Goal: Task Accomplishment & Management: Complete application form

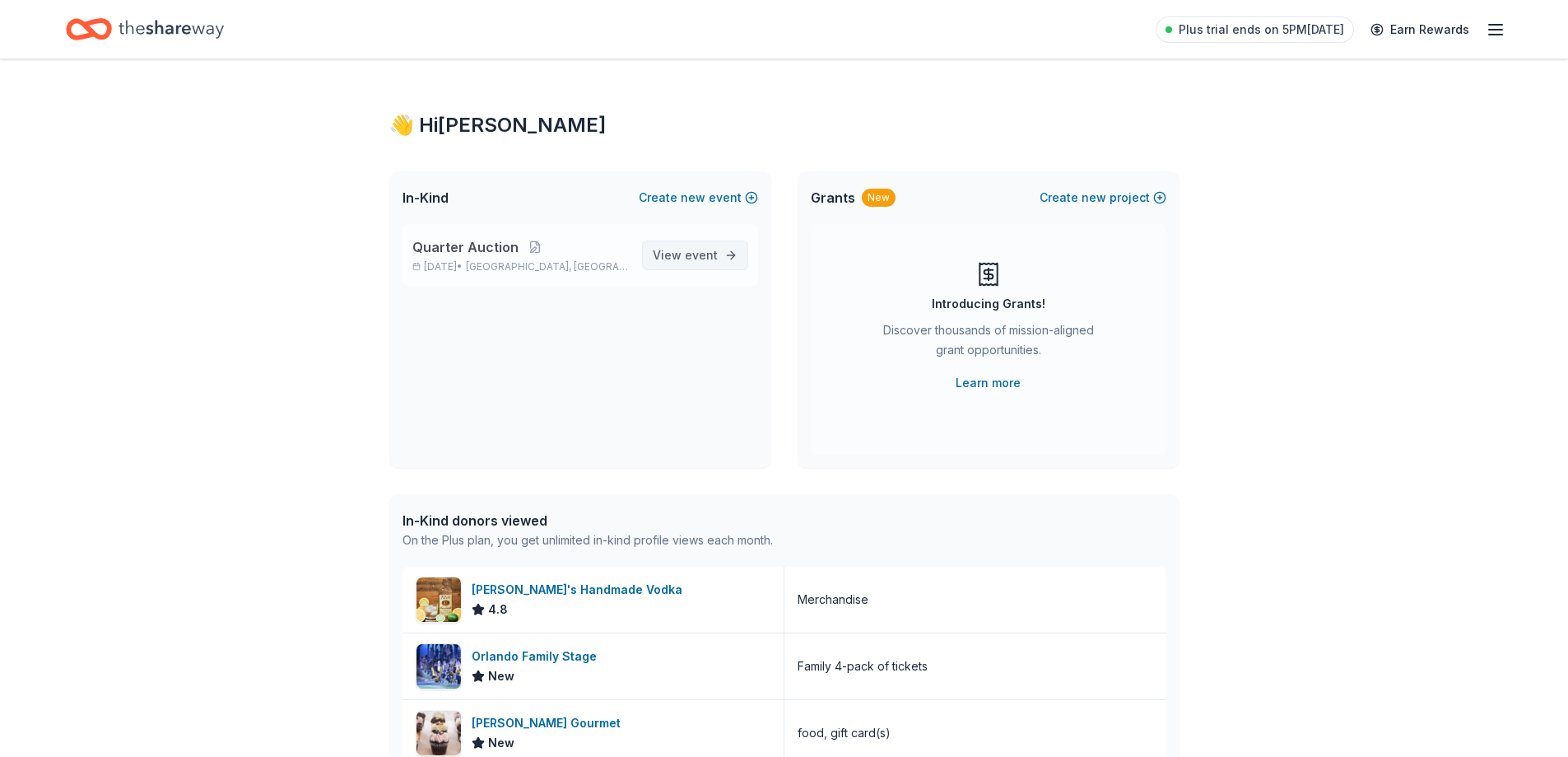
click at [697, 255] on span "event" at bounding box center [701, 254] width 33 height 14
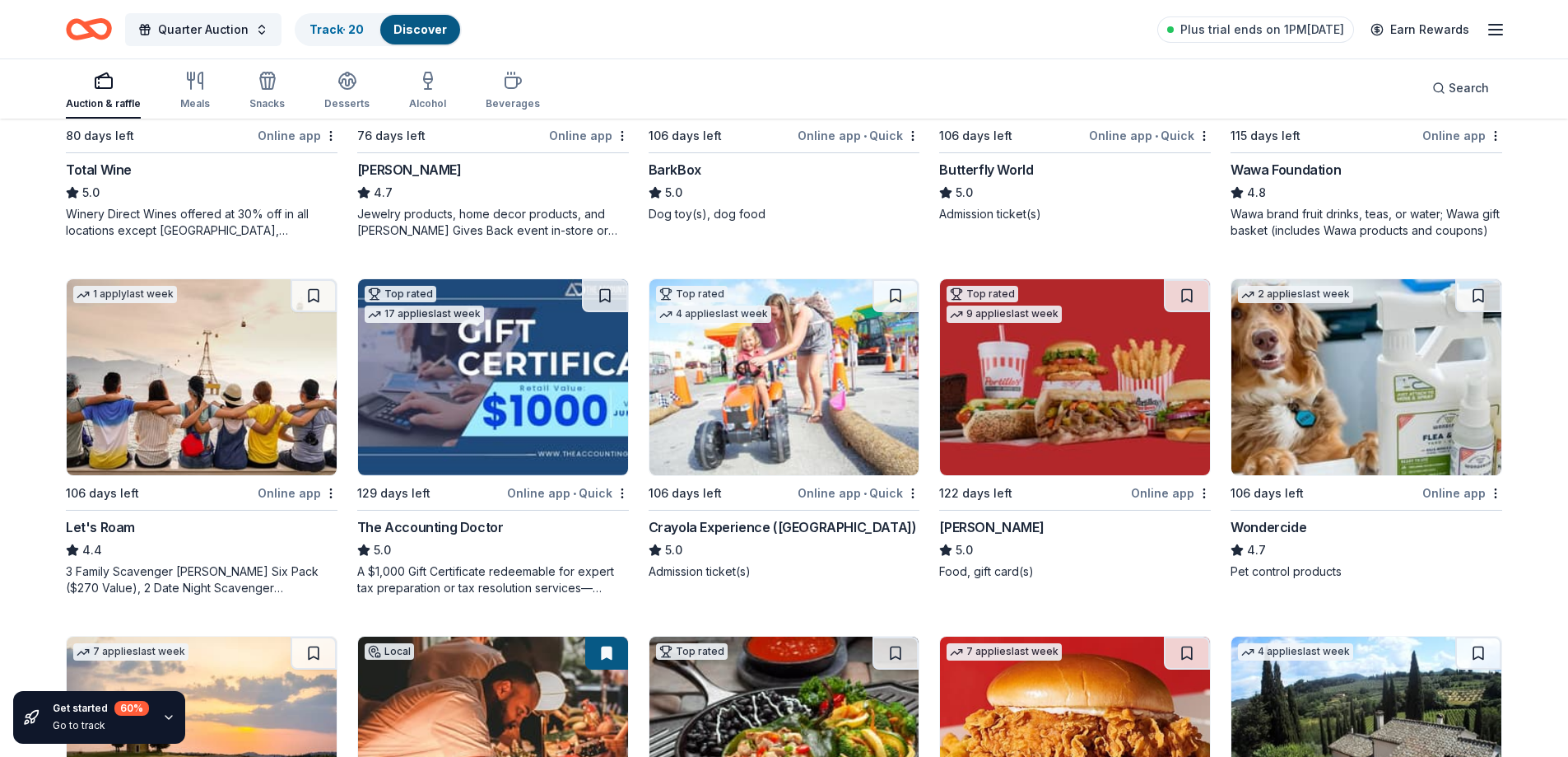
scroll to position [702, 0]
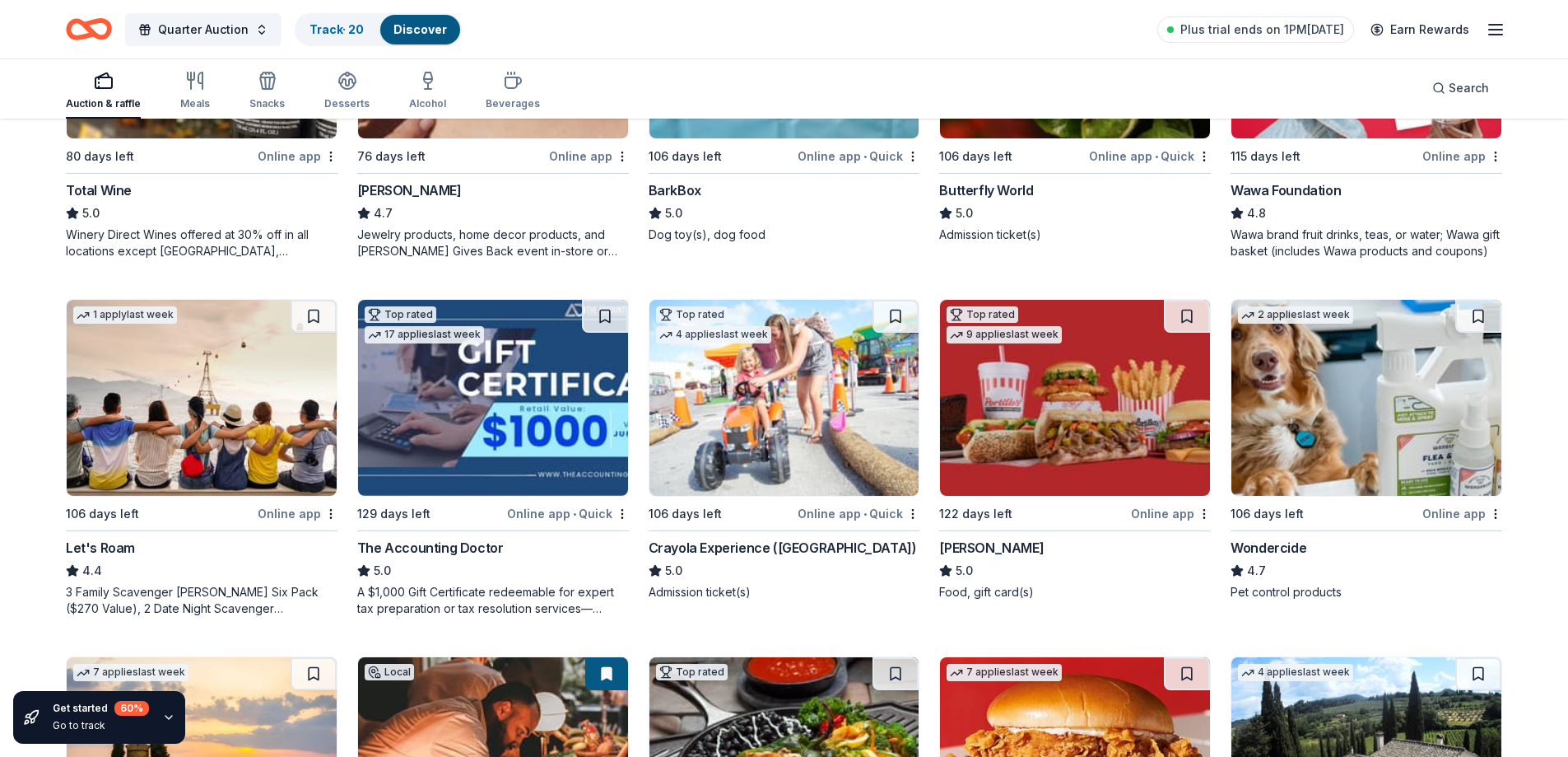
click at [764, 543] on div "Crayola Experience (Orlando)" at bounding box center [783, 547] width 268 height 20
click at [966, 538] on div "Portillo's" at bounding box center [991, 547] width 104 height 20
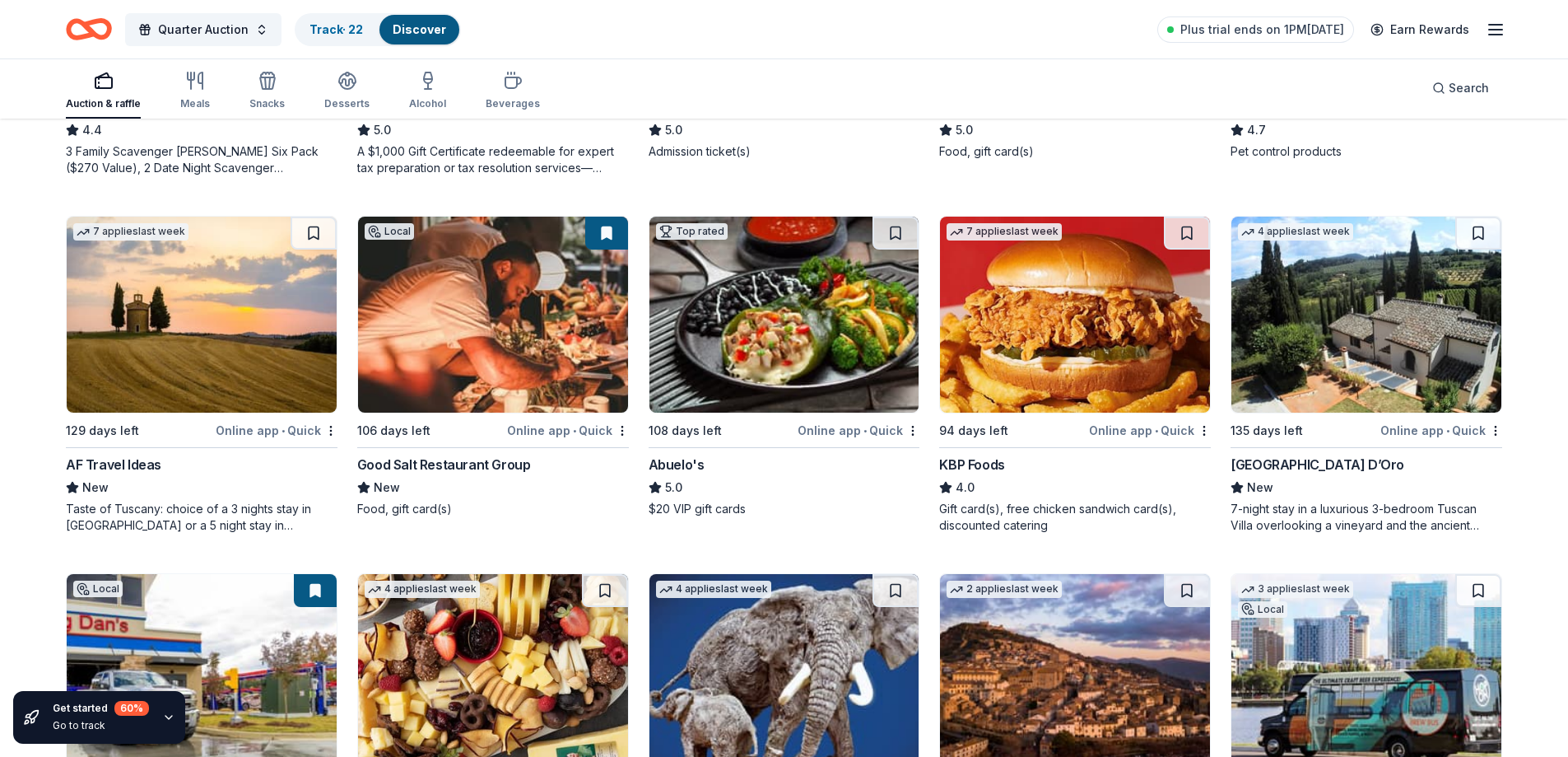
scroll to position [1080, 0]
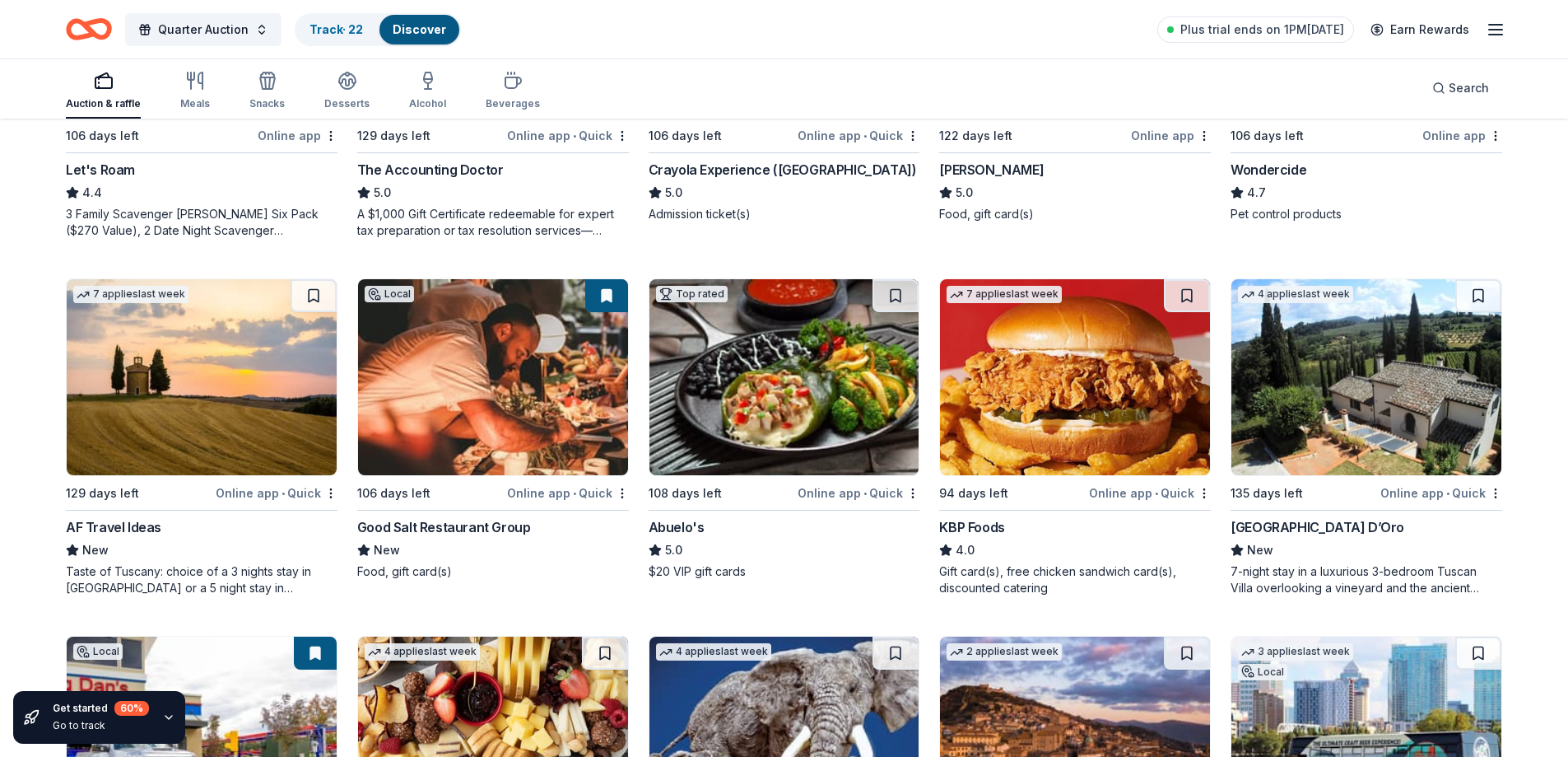
click at [465, 520] on div "Good Salt Restaurant Group" at bounding box center [444, 526] width 174 height 20
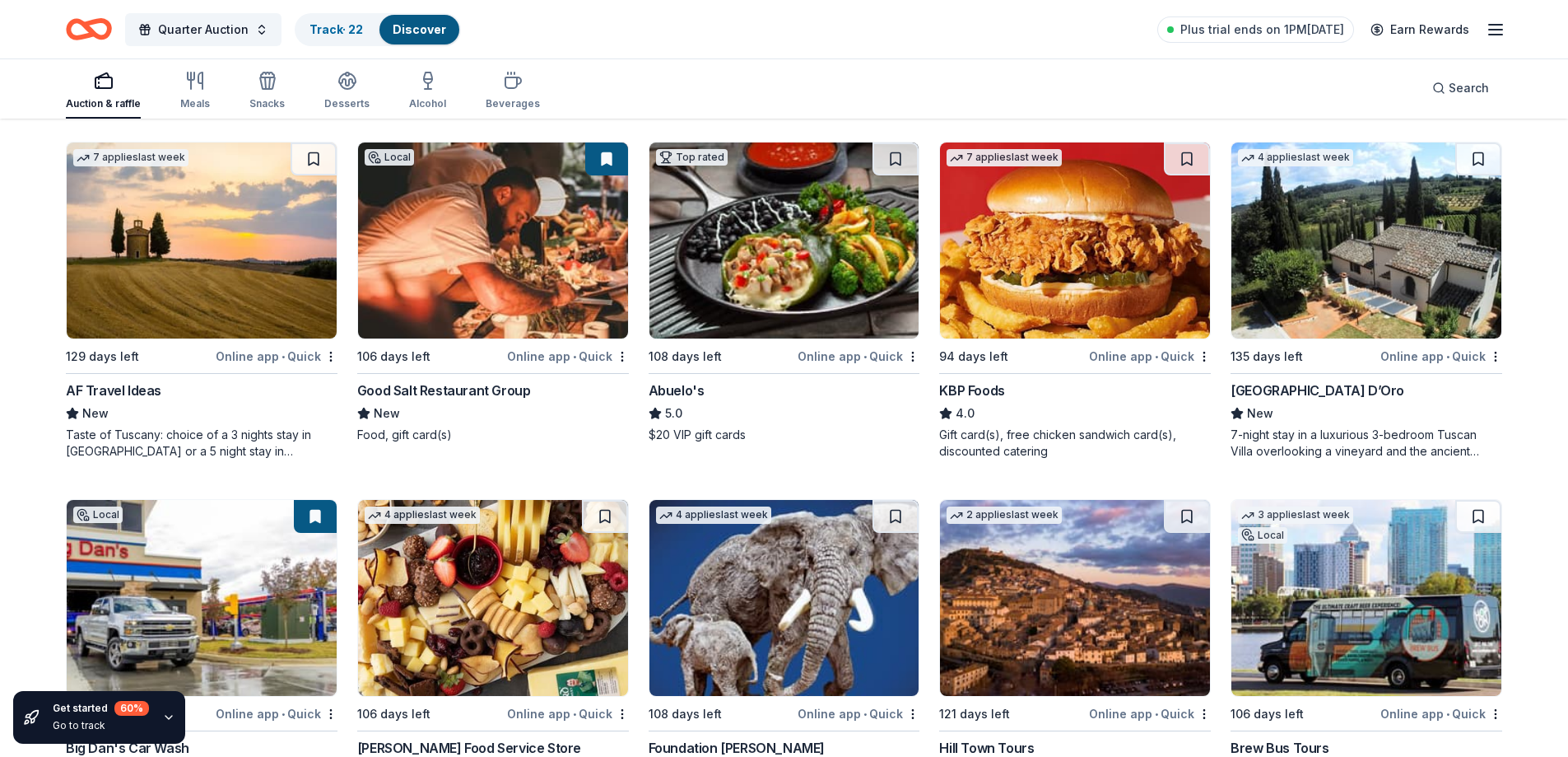
scroll to position [1225, 0]
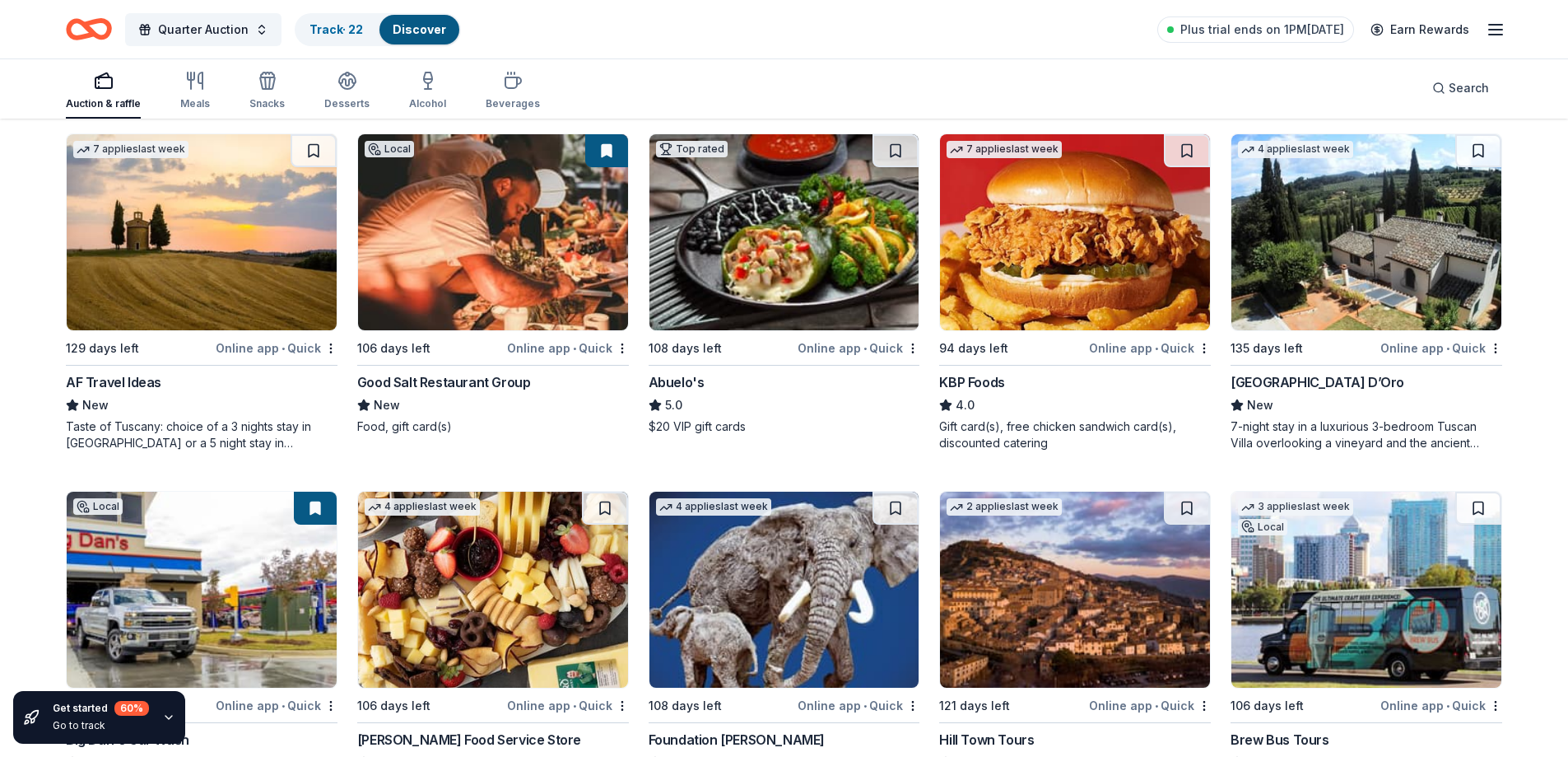
click at [1291, 426] on div "7-night stay in a luxurious 3-bedroom Tuscan Villa overlooking a vineyard and t…" at bounding box center [1366, 434] width 272 height 33
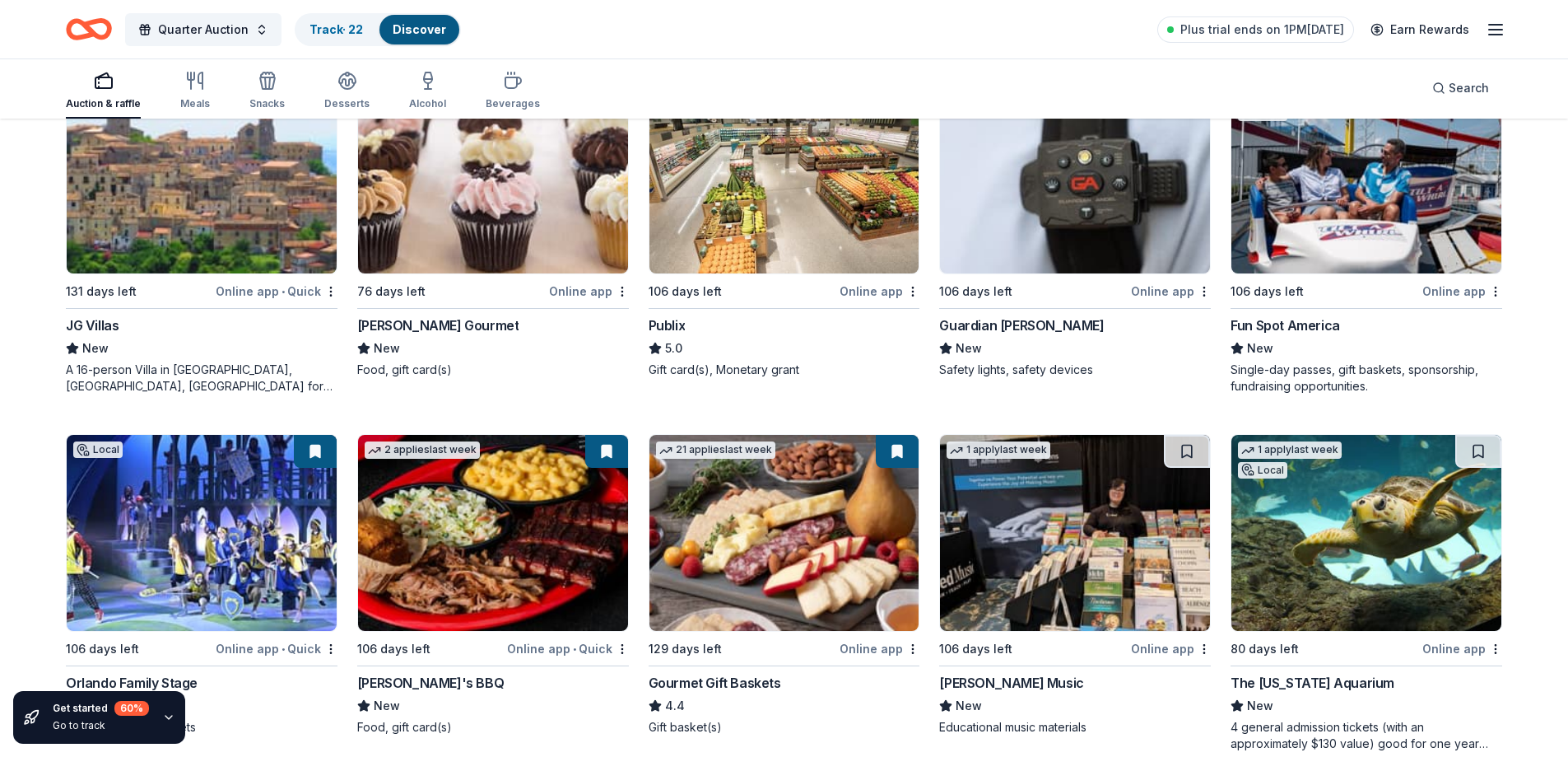
scroll to position [2692, 0]
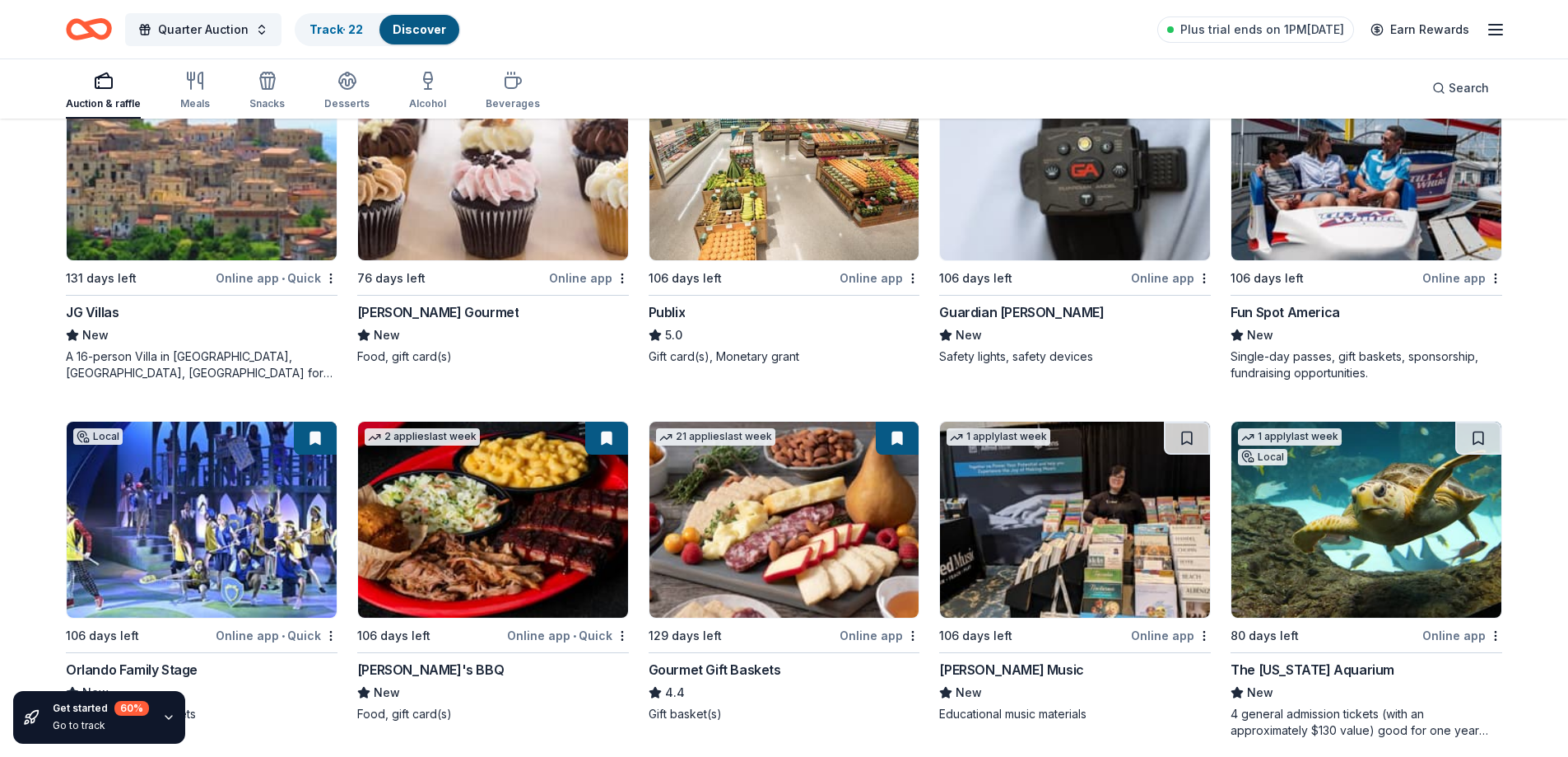
click at [1282, 304] on div "Fun Spot America" at bounding box center [1285, 312] width 110 height 20
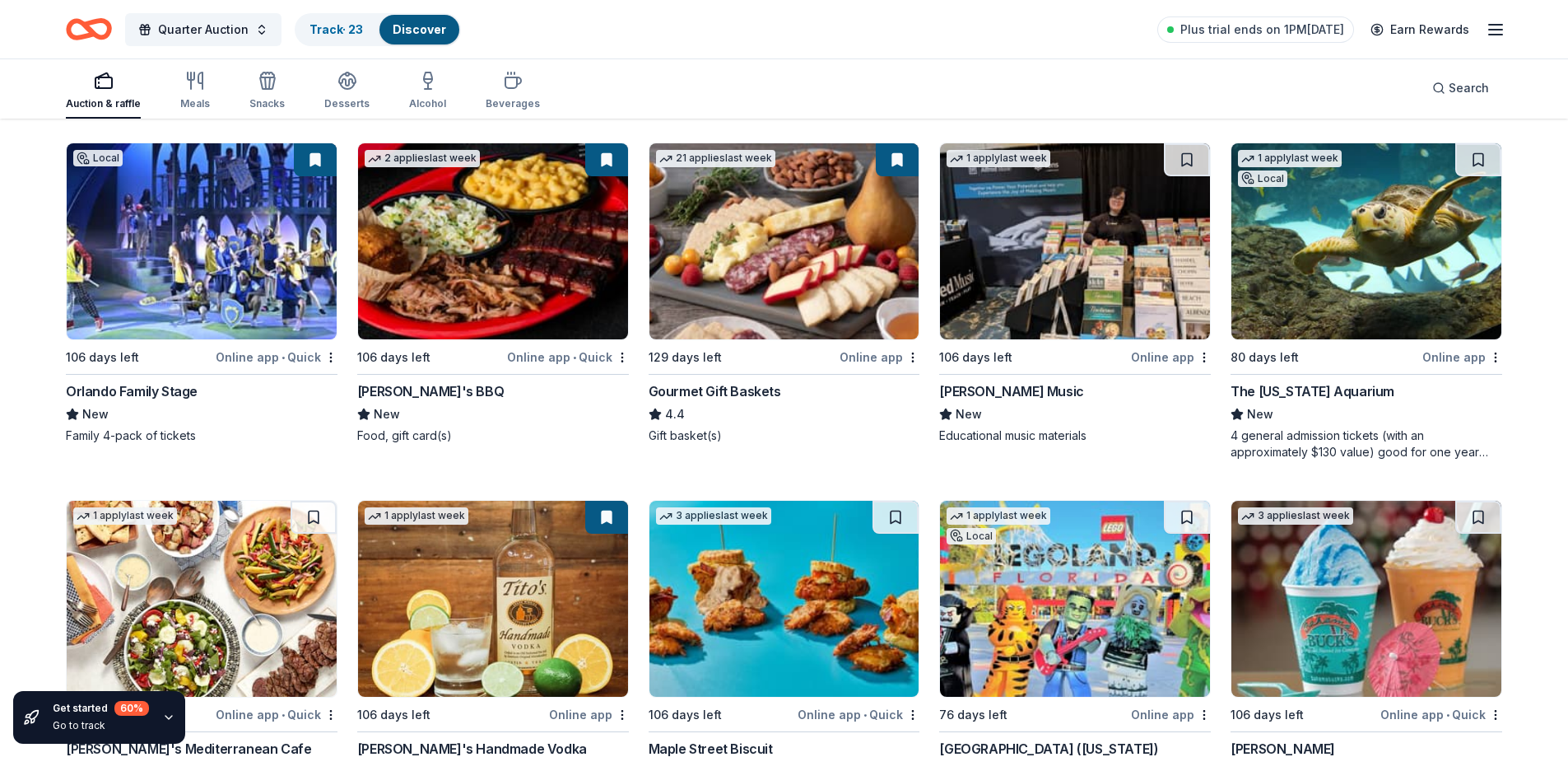
scroll to position [3147, 0]
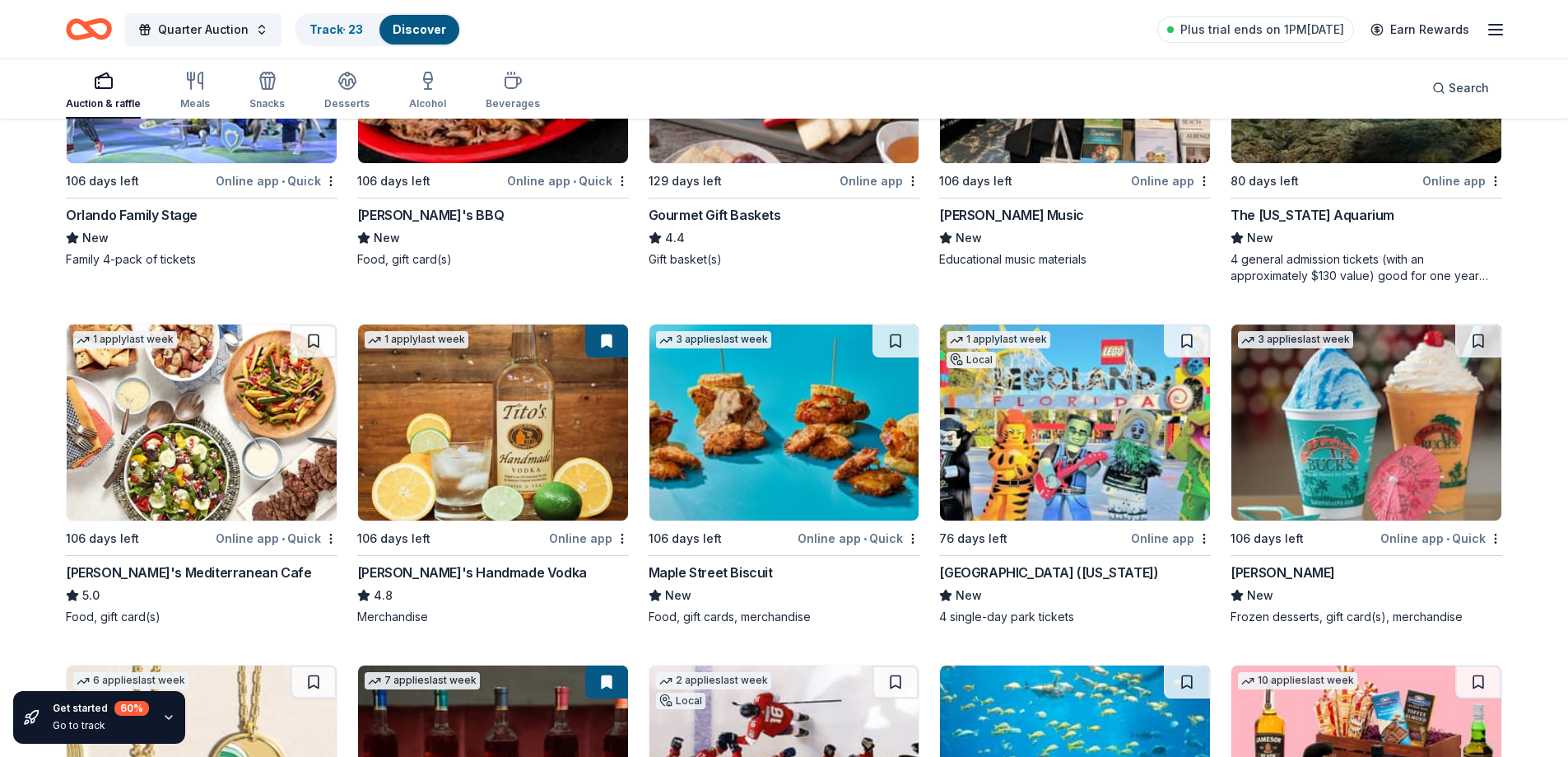
click at [991, 574] on div "[GEOGRAPHIC_DATA] ([US_STATE])" at bounding box center [1048, 572] width 219 height 20
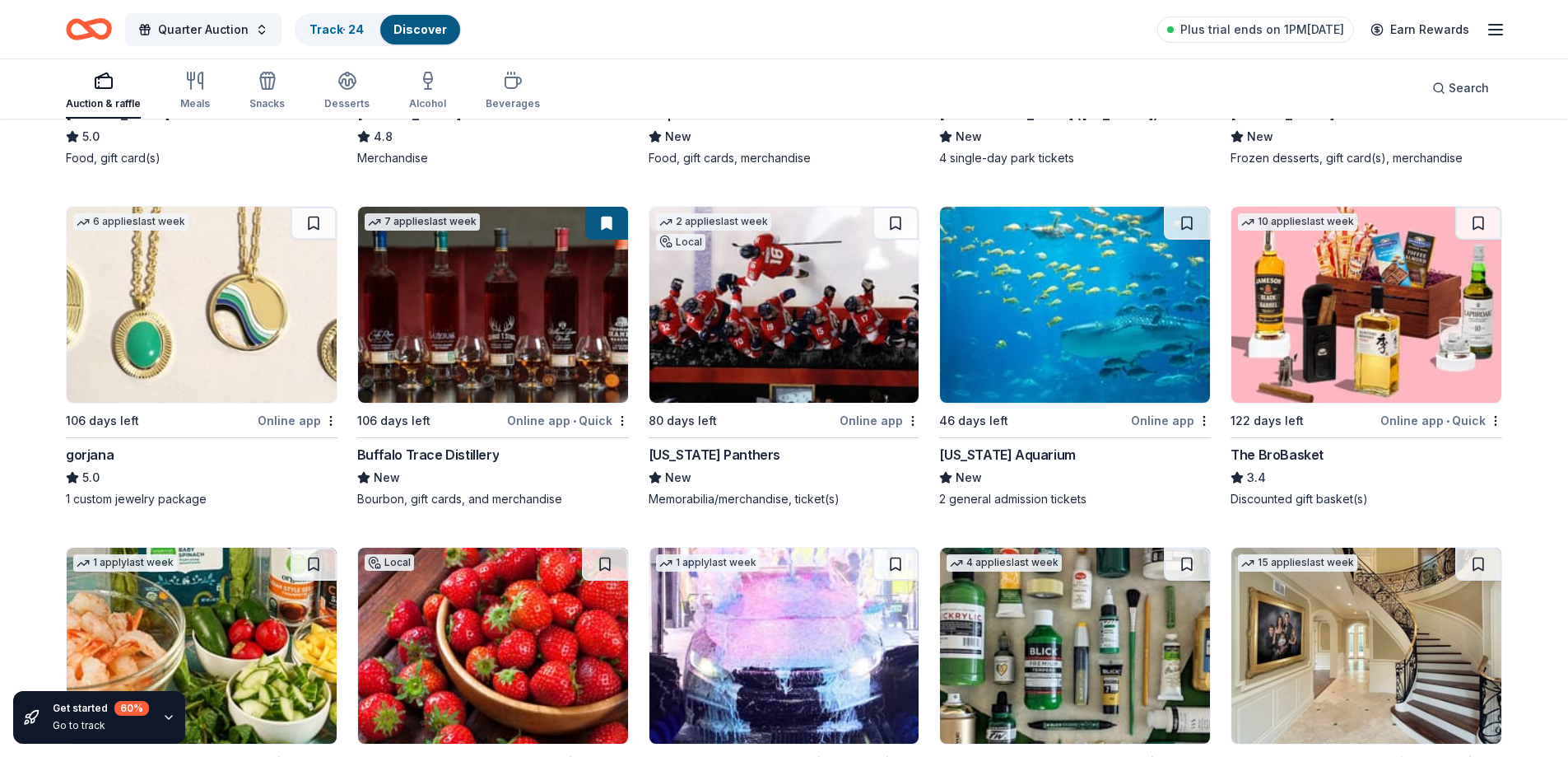
scroll to position [3631, 0]
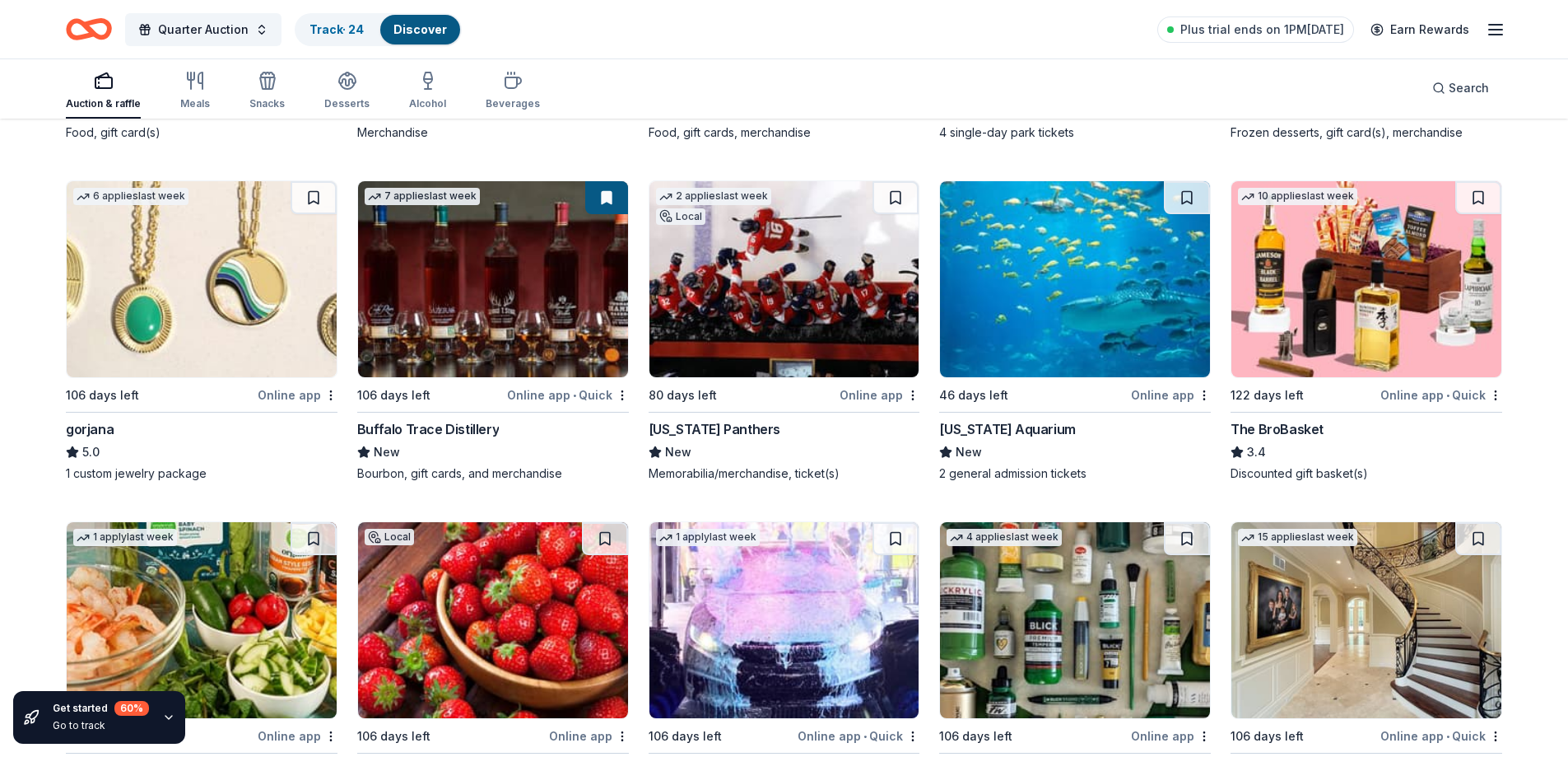
click at [104, 425] on div "gorjana" at bounding box center [89, 428] width 47 height 20
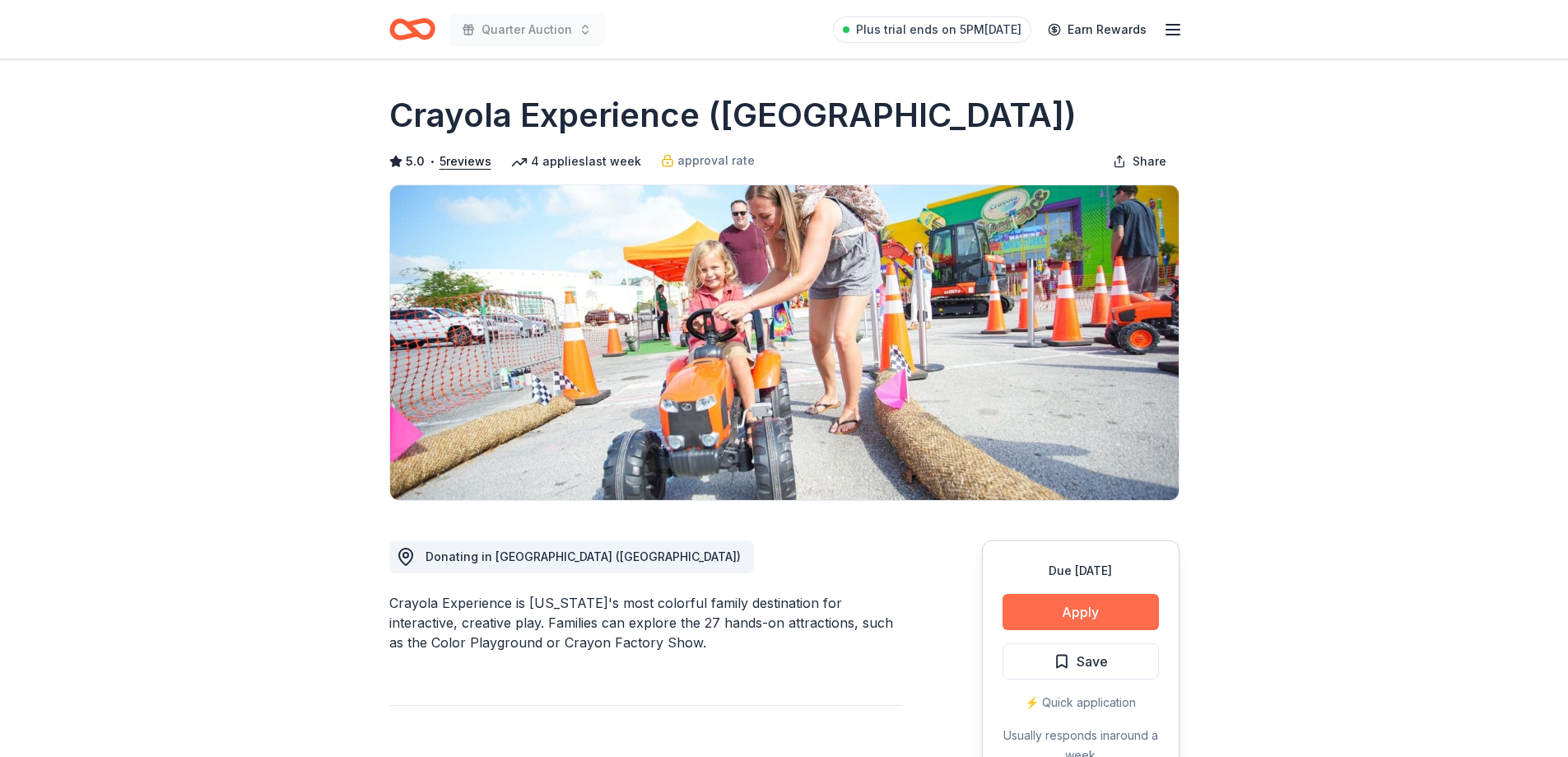
click at [1115, 612] on button "Apply" at bounding box center [1080, 612] width 156 height 36
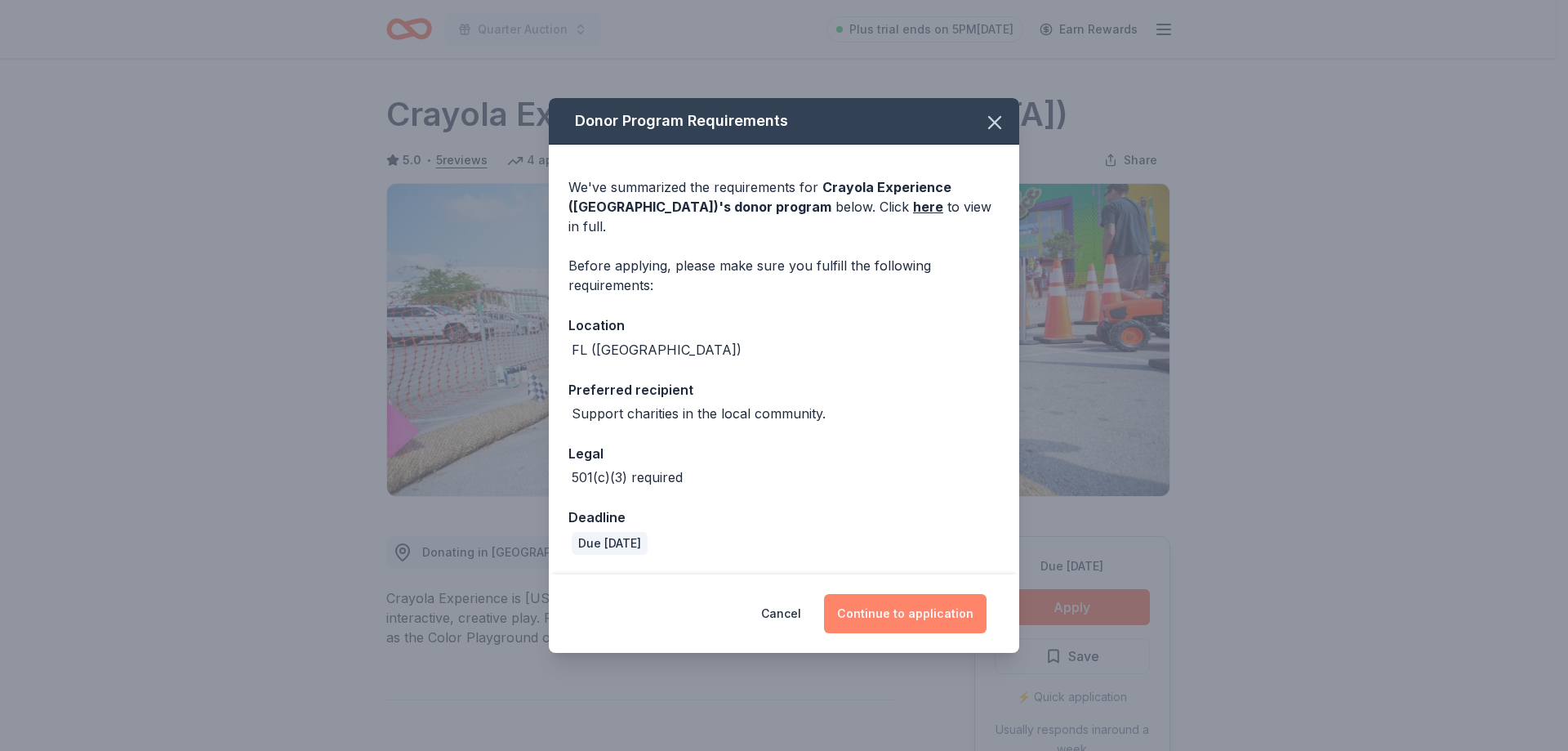
click at [920, 600] on button "Continue to application" at bounding box center [905, 613] width 163 height 39
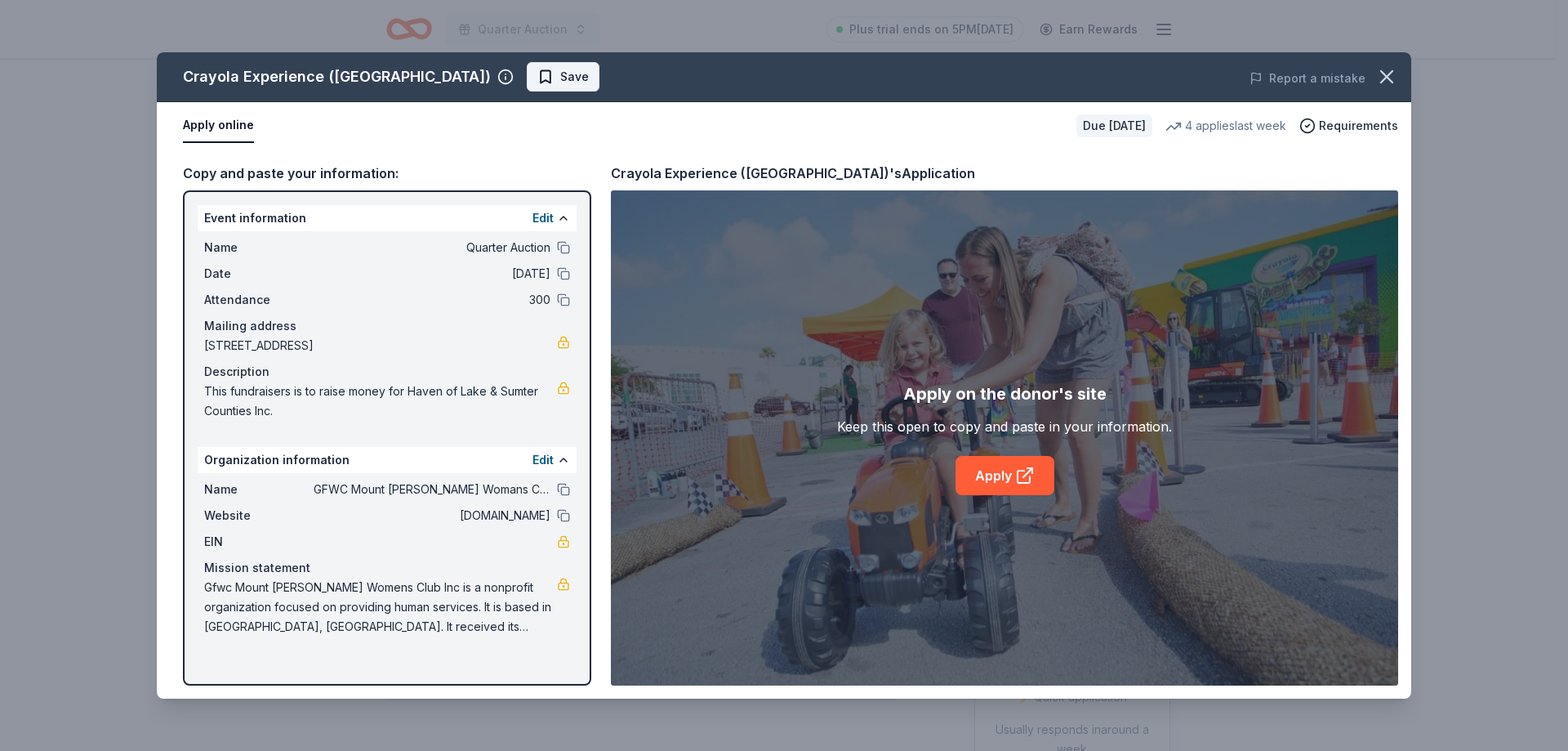
click at [561, 67] on span "Save" at bounding box center [574, 77] width 29 height 19
click at [983, 473] on link "Apply" at bounding box center [1005, 476] width 99 height 39
click at [1392, 70] on icon "button" at bounding box center [1386, 77] width 23 height 23
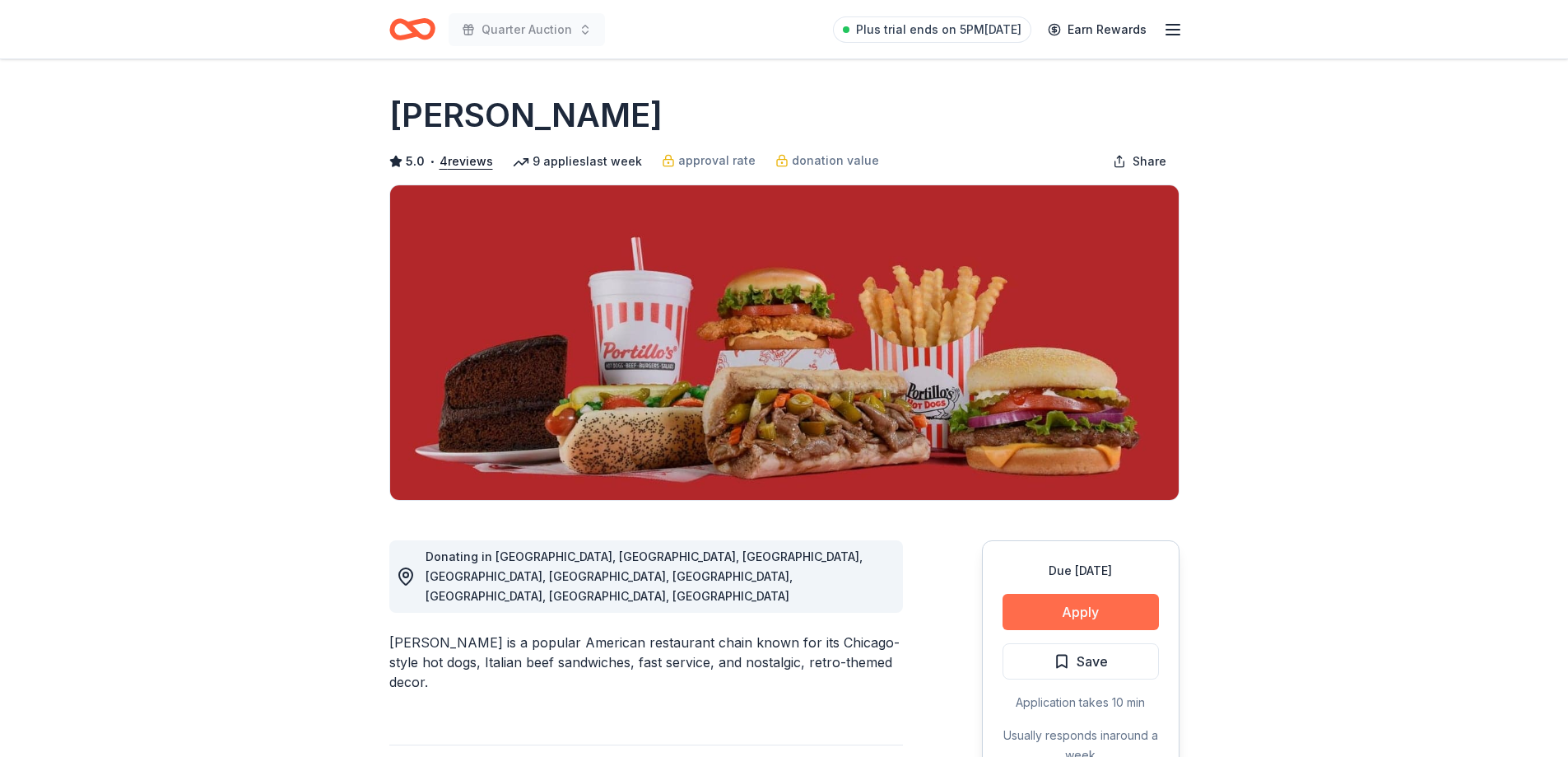
click at [1081, 608] on button "Apply" at bounding box center [1080, 612] width 156 height 36
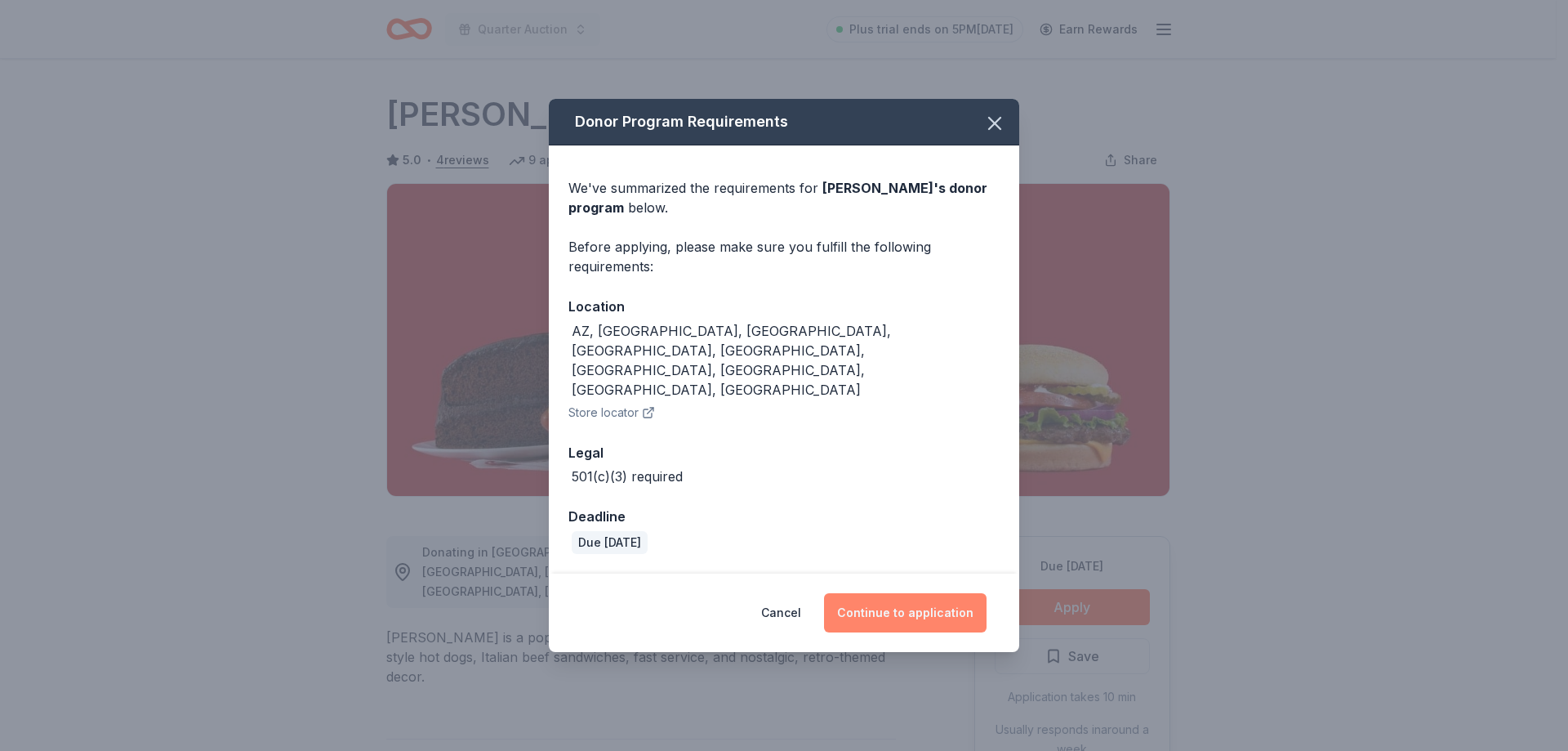
click at [896, 593] on button "Continue to application" at bounding box center [905, 612] width 163 height 39
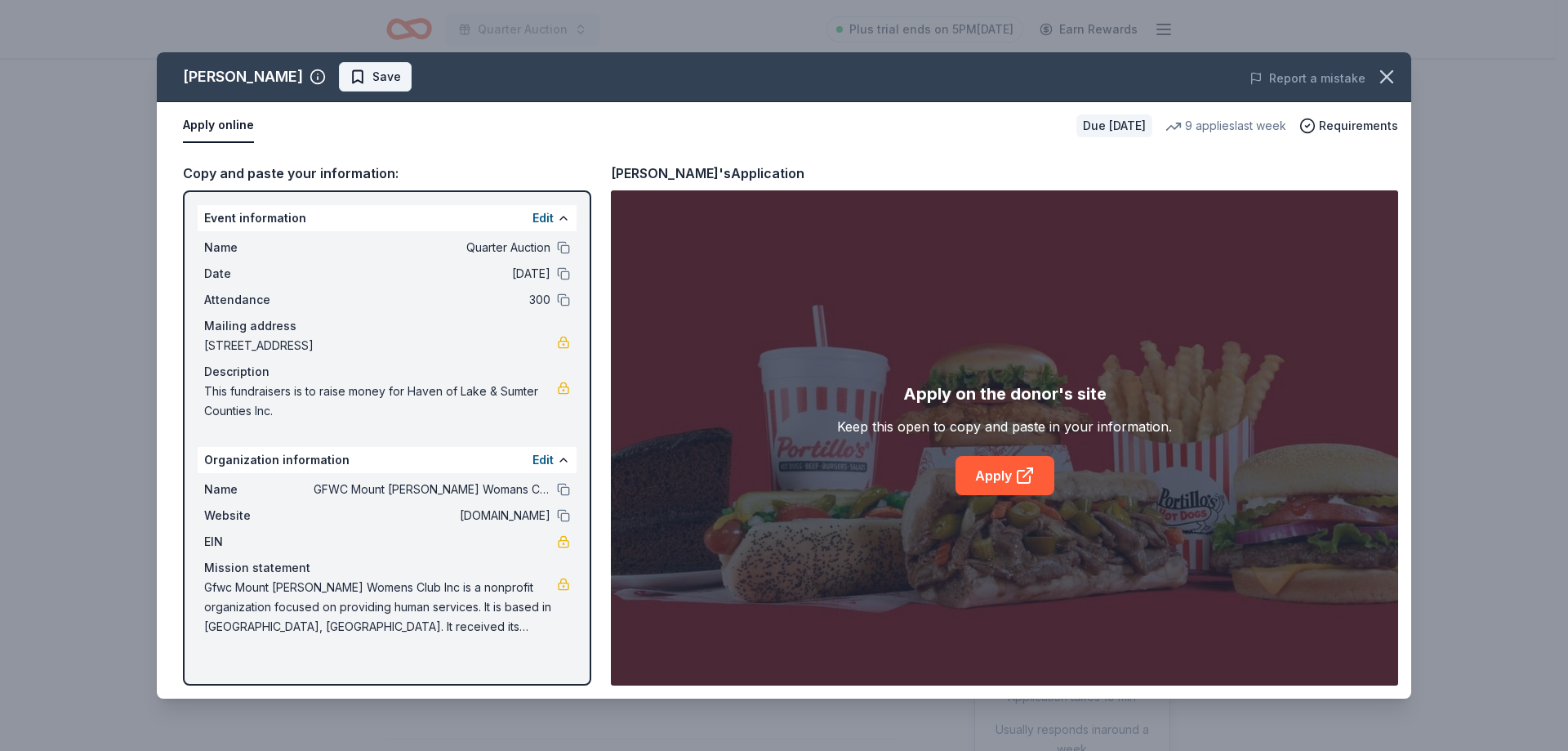
click at [350, 69] on span "Save" at bounding box center [376, 77] width 52 height 19
click at [997, 481] on link "Apply" at bounding box center [1005, 476] width 99 height 39
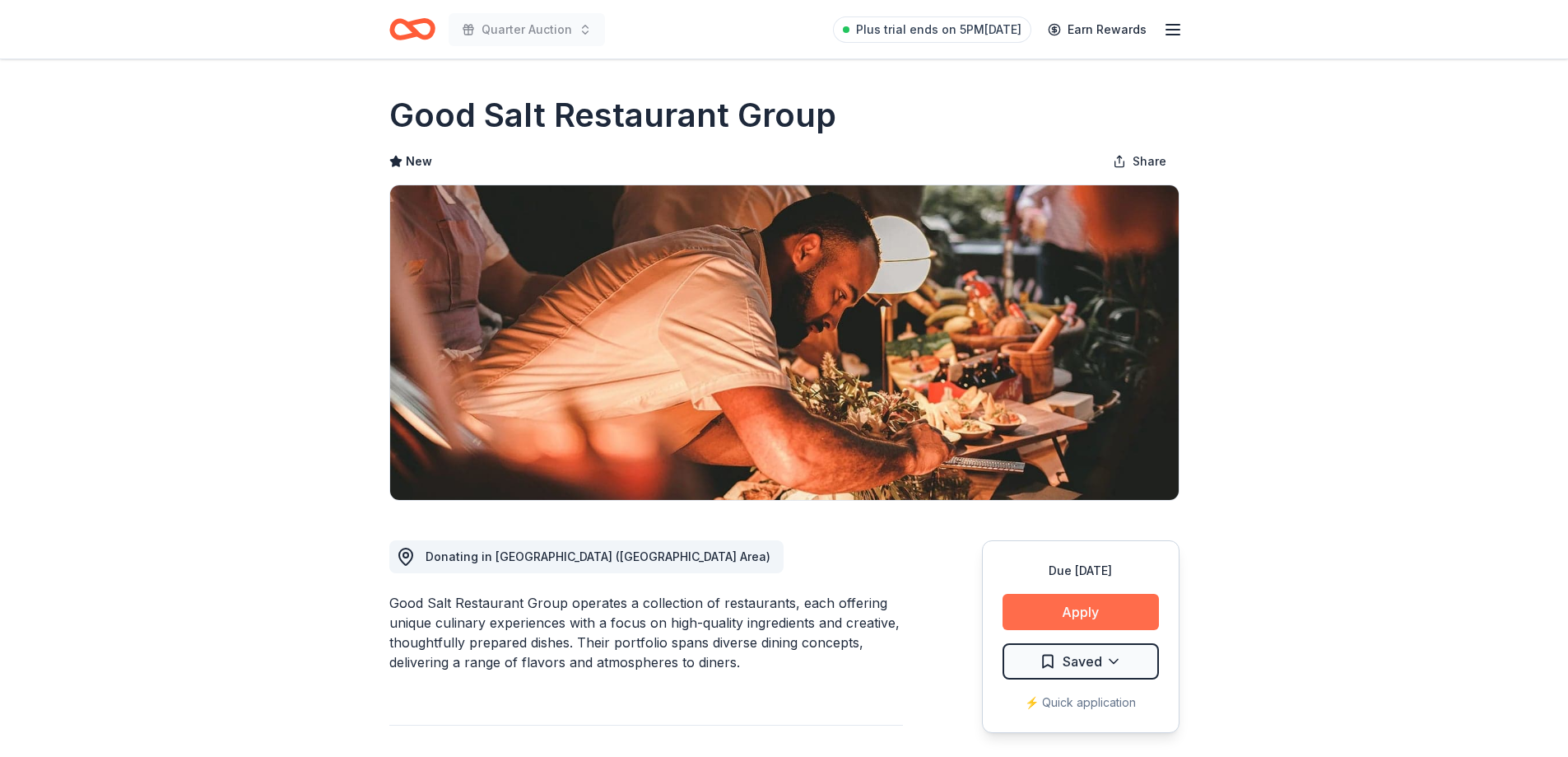
click at [1076, 605] on button "Apply" at bounding box center [1080, 612] width 156 height 36
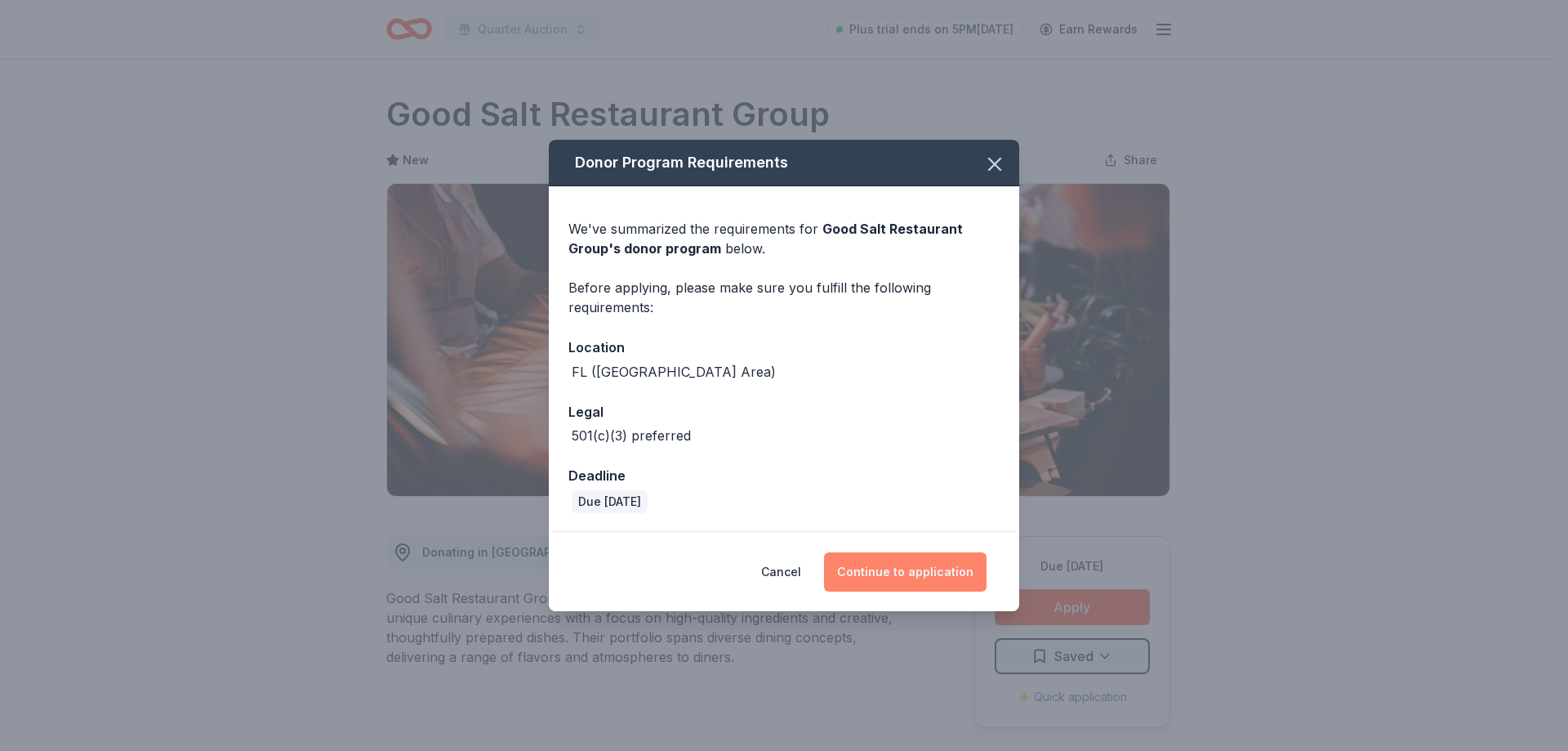
click at [900, 565] on button "Continue to application" at bounding box center [905, 572] width 163 height 39
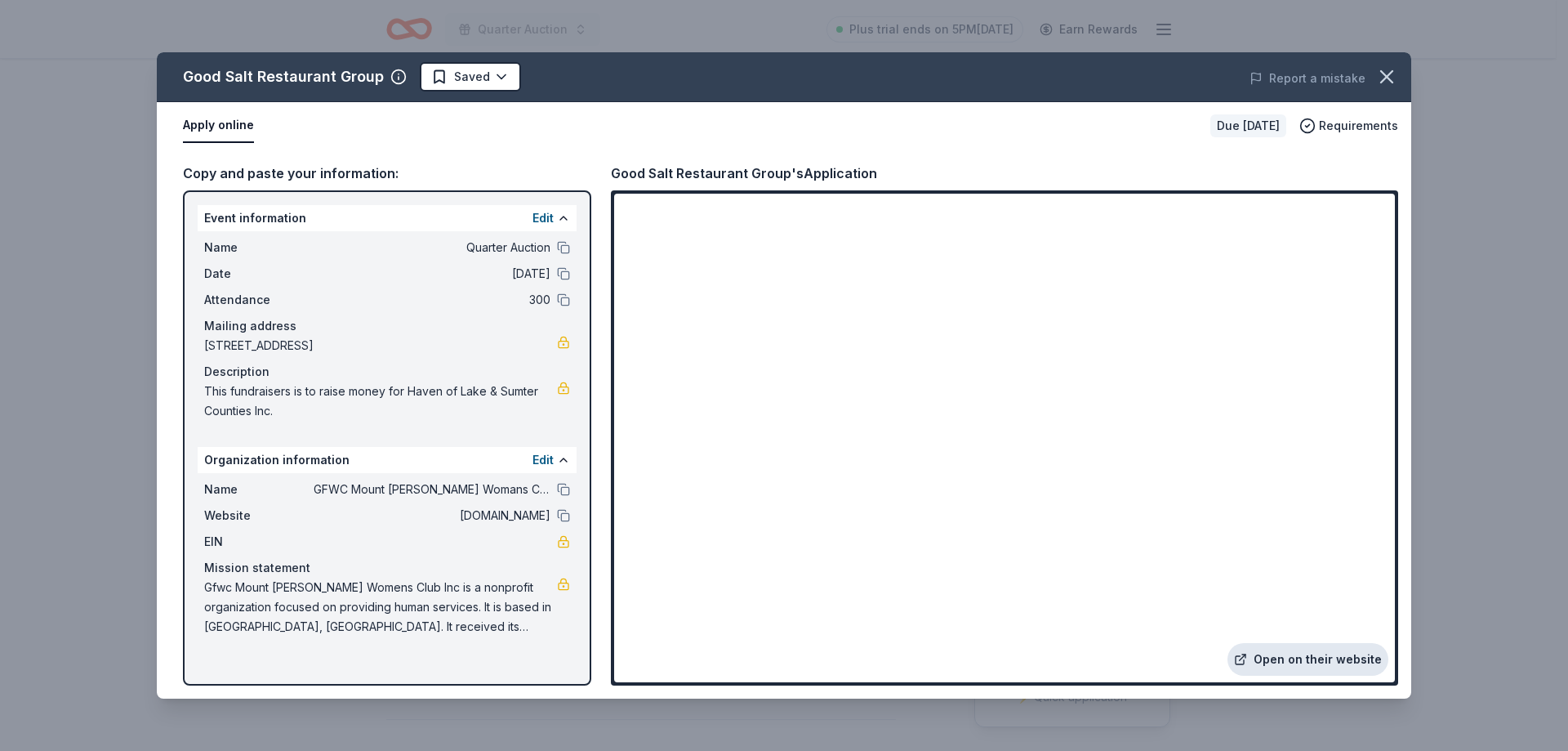
click at [1316, 648] on link "Open on their website" at bounding box center [1308, 659] width 161 height 32
click at [1282, 652] on link "Open on their website" at bounding box center [1308, 659] width 161 height 32
drag, startPoint x: 1291, startPoint y: 8, endPoint x: 1507, endPoint y: 605, distance: 634.9
click at [1510, 612] on div "Good Salt Restaurant Group Saved Report a mistake Apply online Due in 106 days …" at bounding box center [784, 375] width 1568 height 751
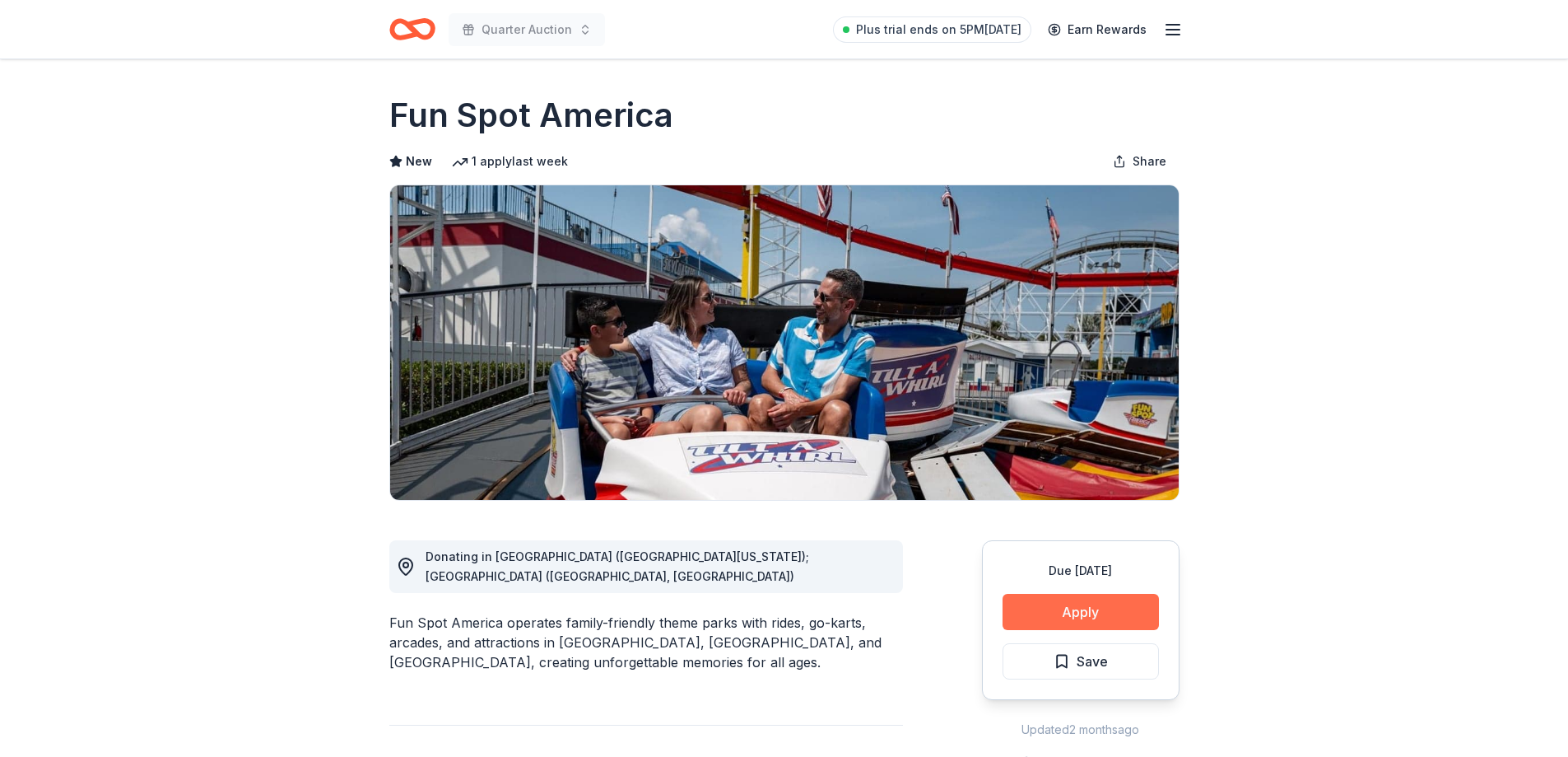
click at [1117, 612] on button "Apply" at bounding box center [1080, 612] width 156 height 36
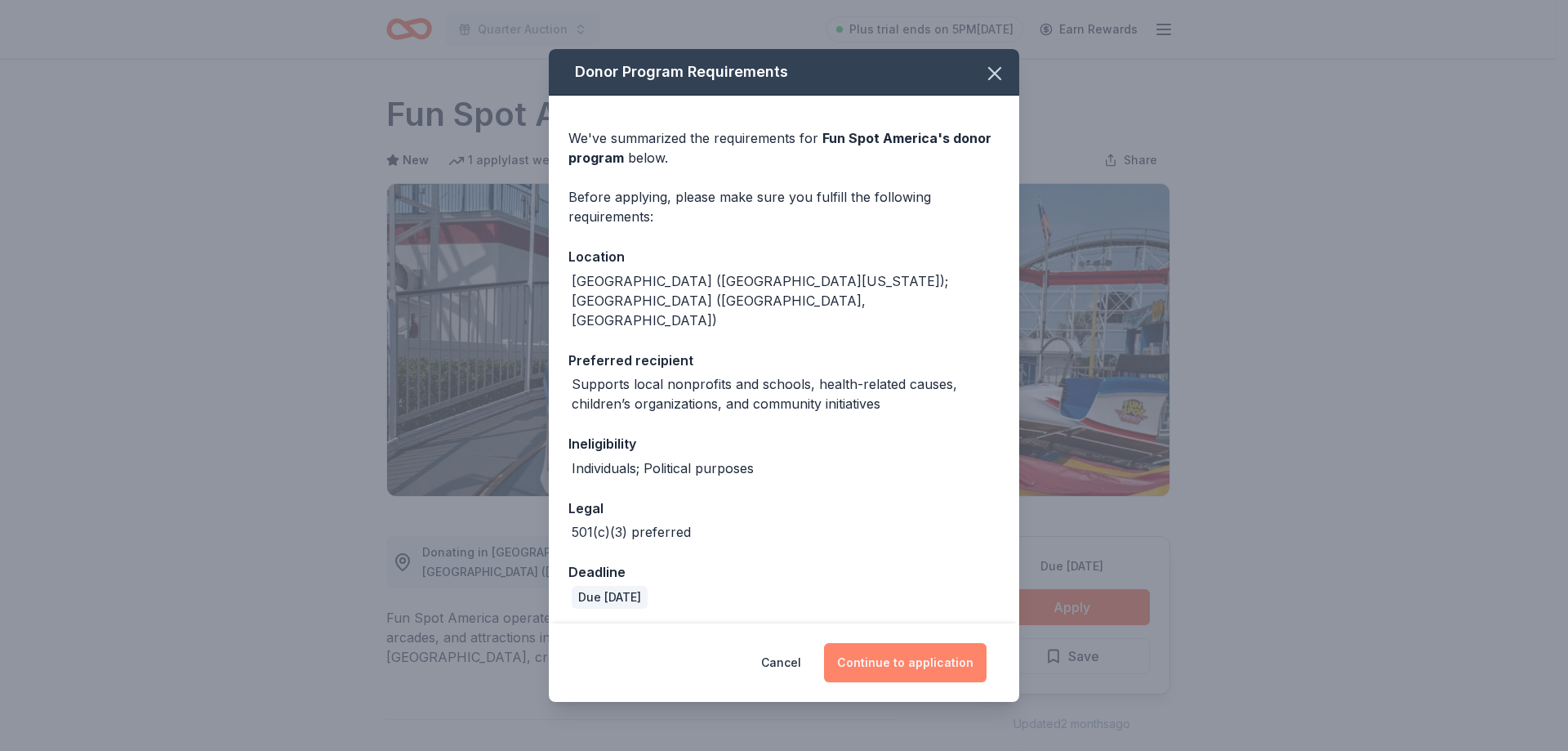
click at [896, 660] on button "Continue to application" at bounding box center [905, 662] width 163 height 39
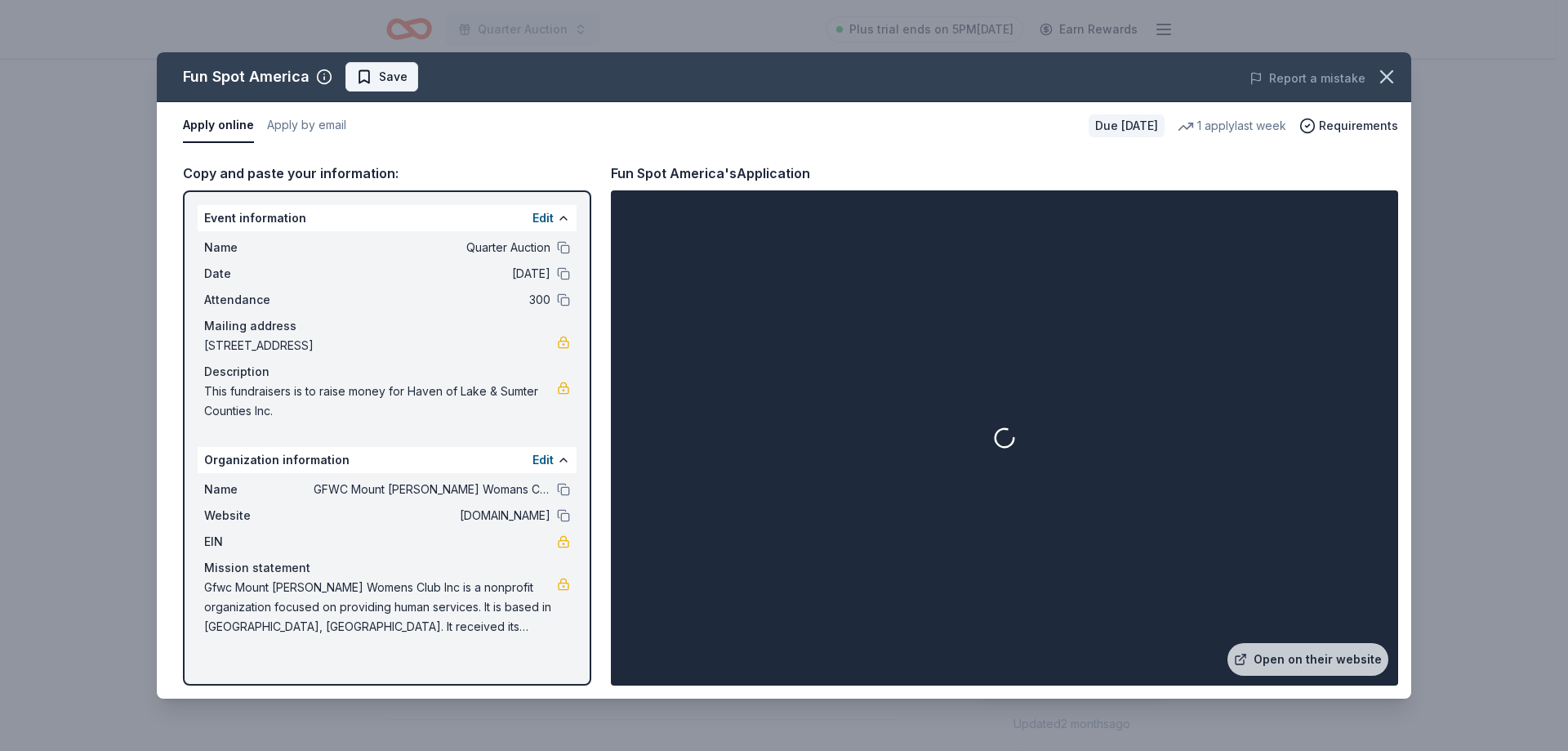
click at [389, 72] on span "Save" at bounding box center [392, 77] width 29 height 19
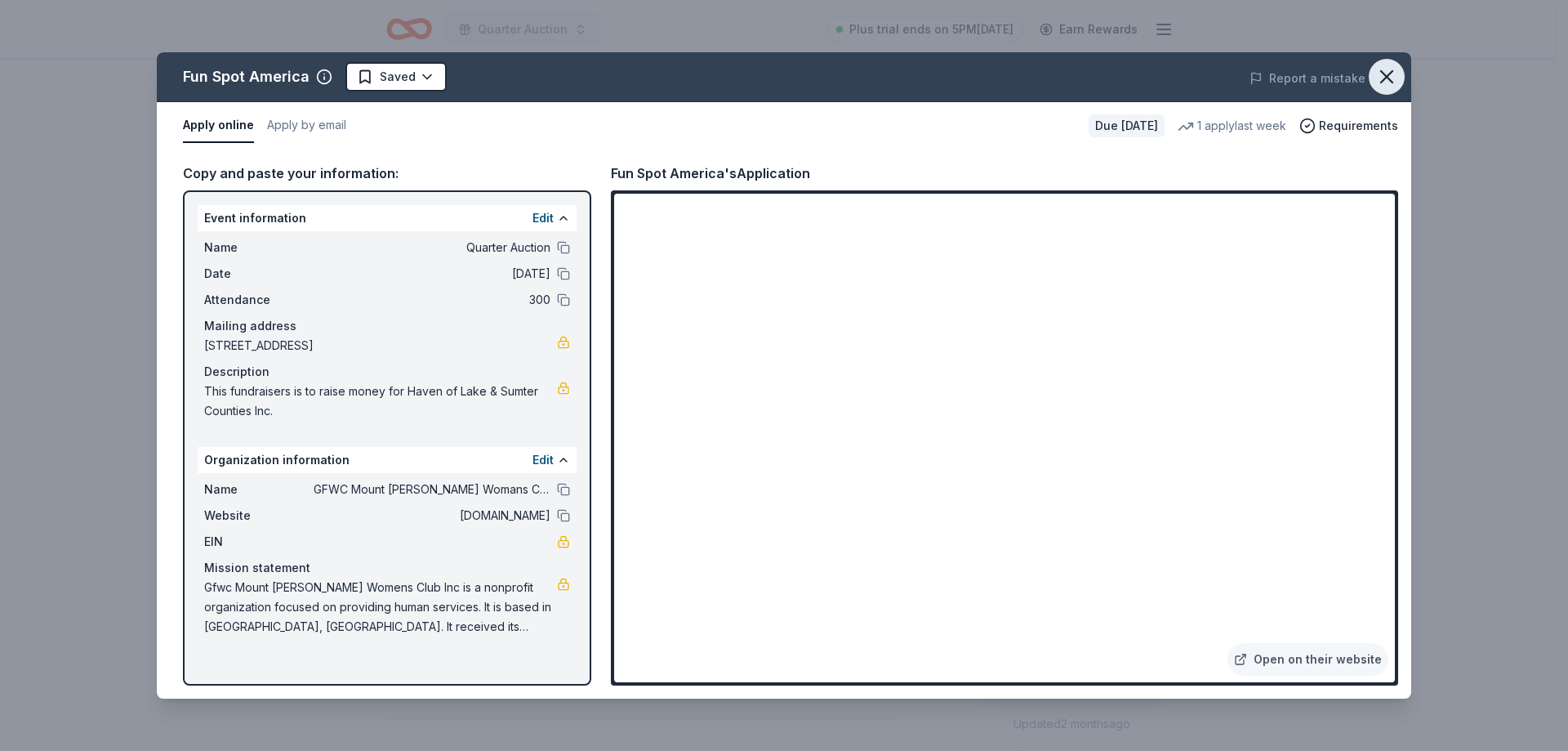
click at [1387, 79] on icon "button" at bounding box center [1386, 77] width 23 height 23
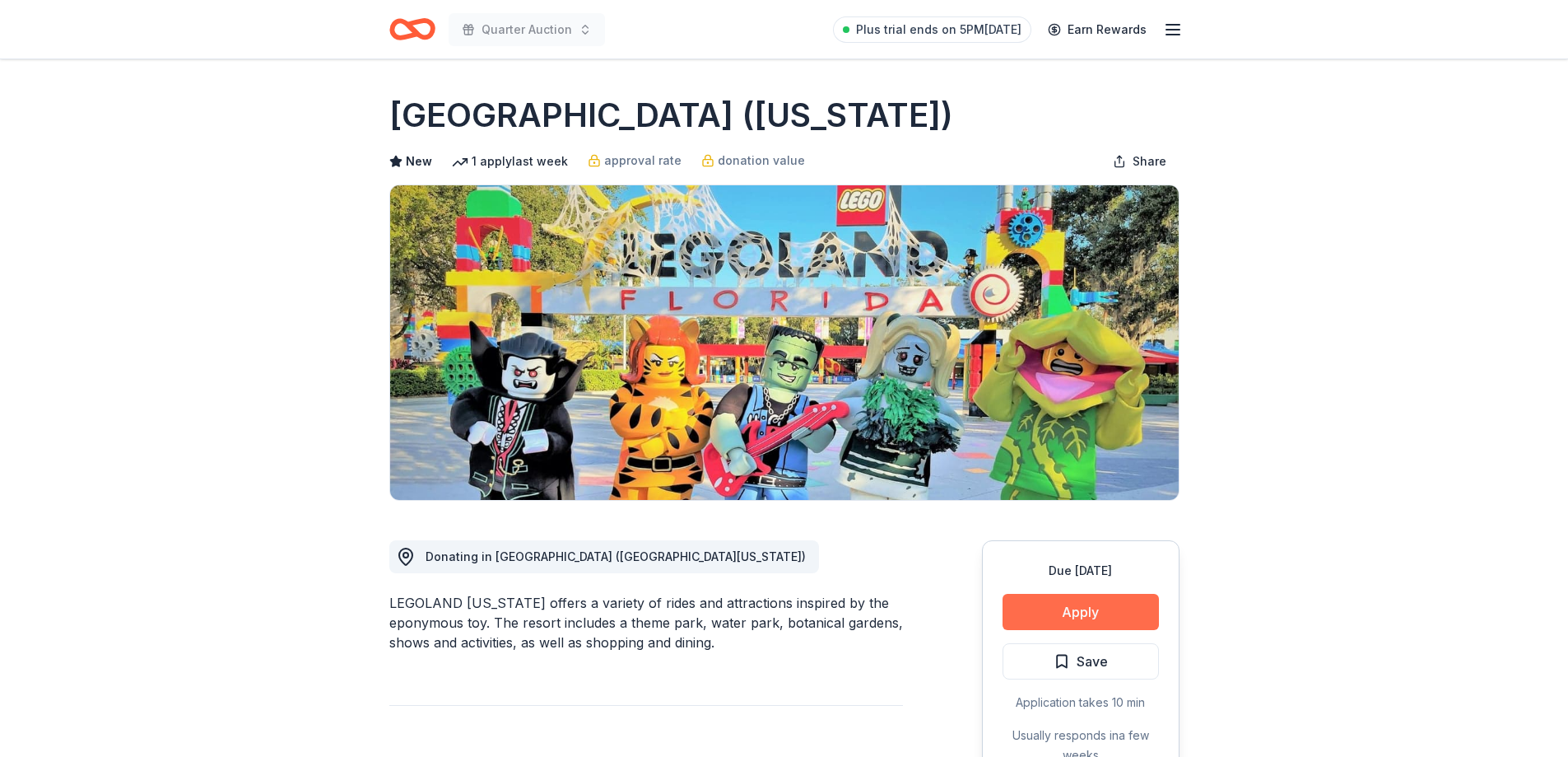
click at [1127, 614] on button "Apply" at bounding box center [1080, 612] width 156 height 36
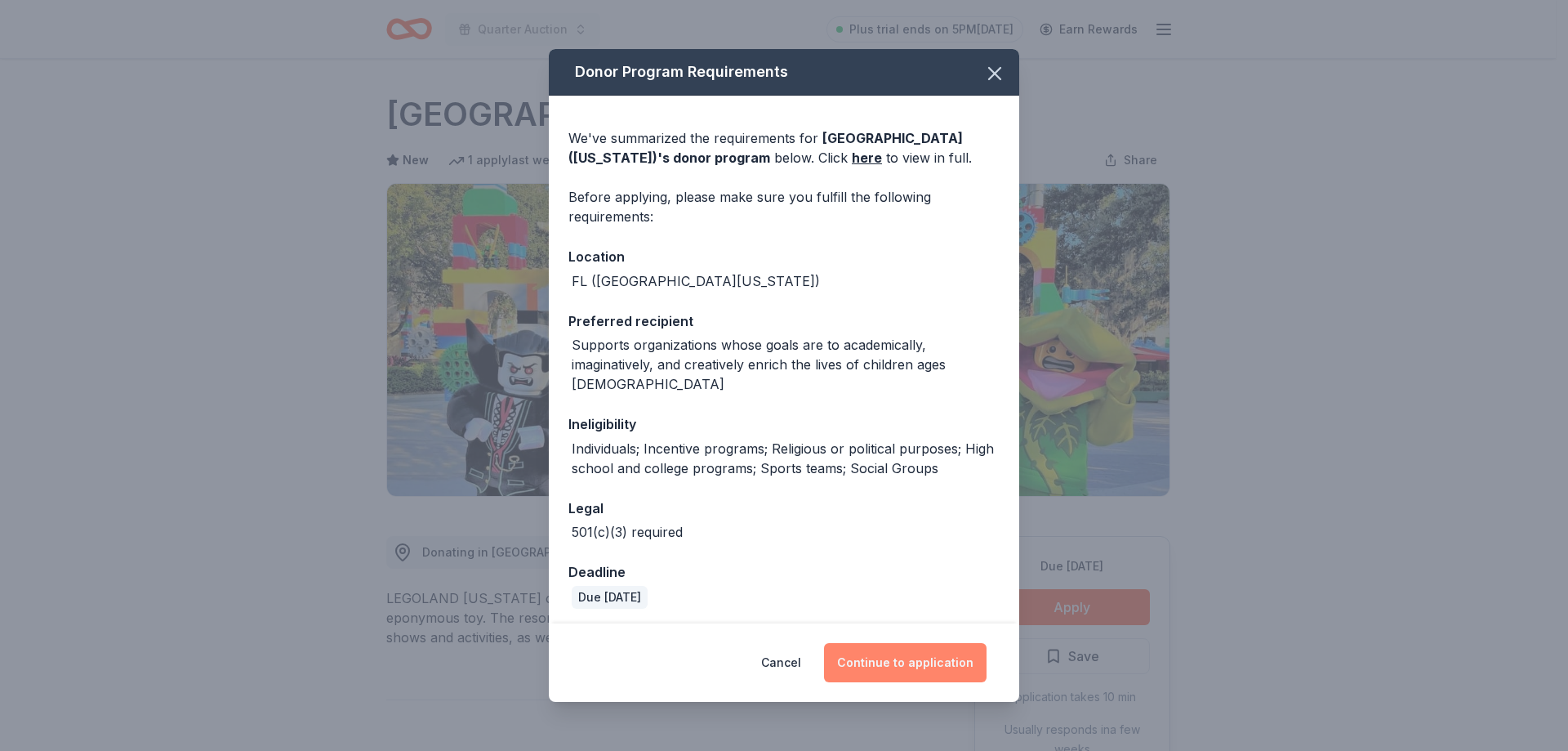
click at [930, 658] on button "Continue to application" at bounding box center [905, 662] width 163 height 39
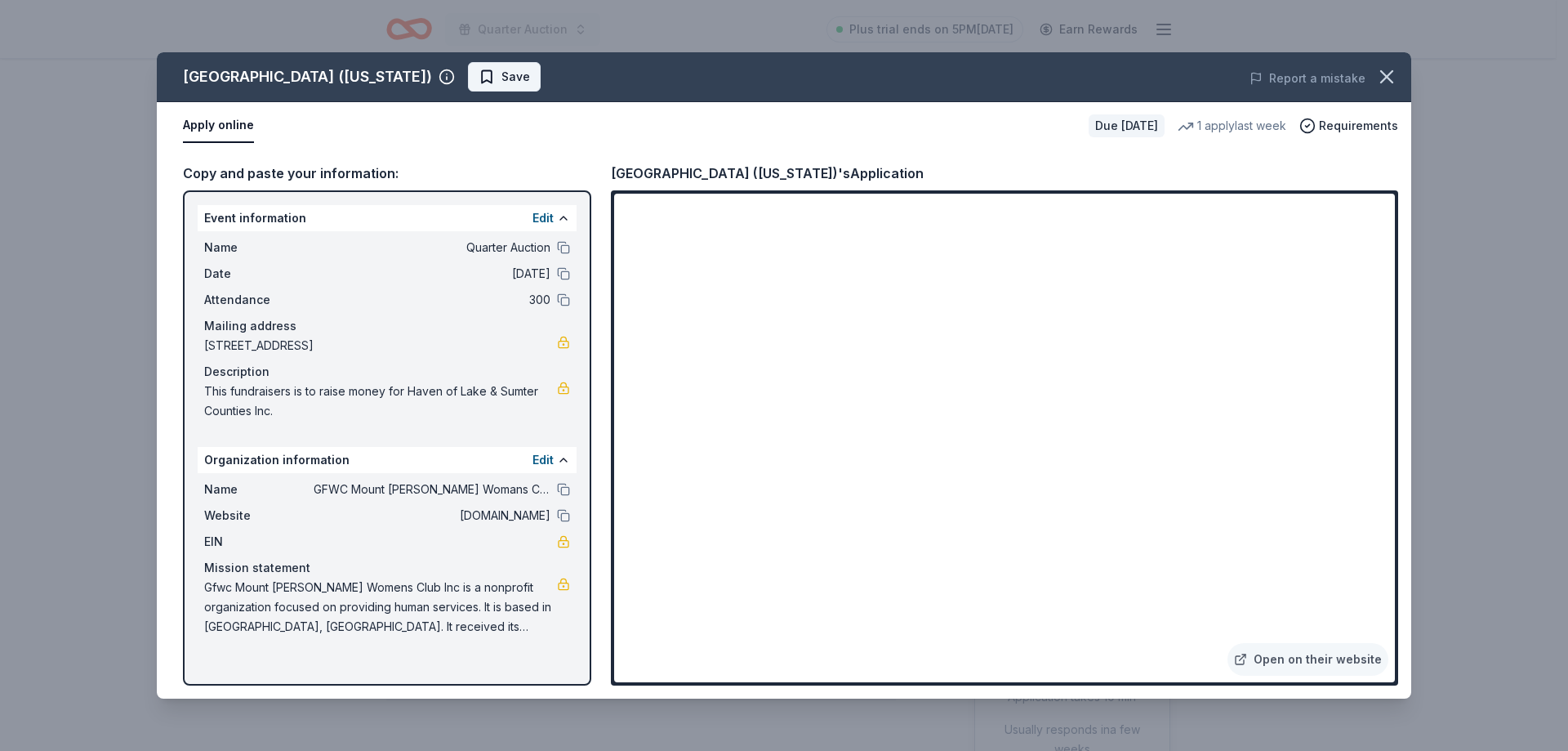
click at [501, 73] on span "Save" at bounding box center [515, 77] width 29 height 19
click at [1386, 73] on icon "button" at bounding box center [1386, 77] width 23 height 23
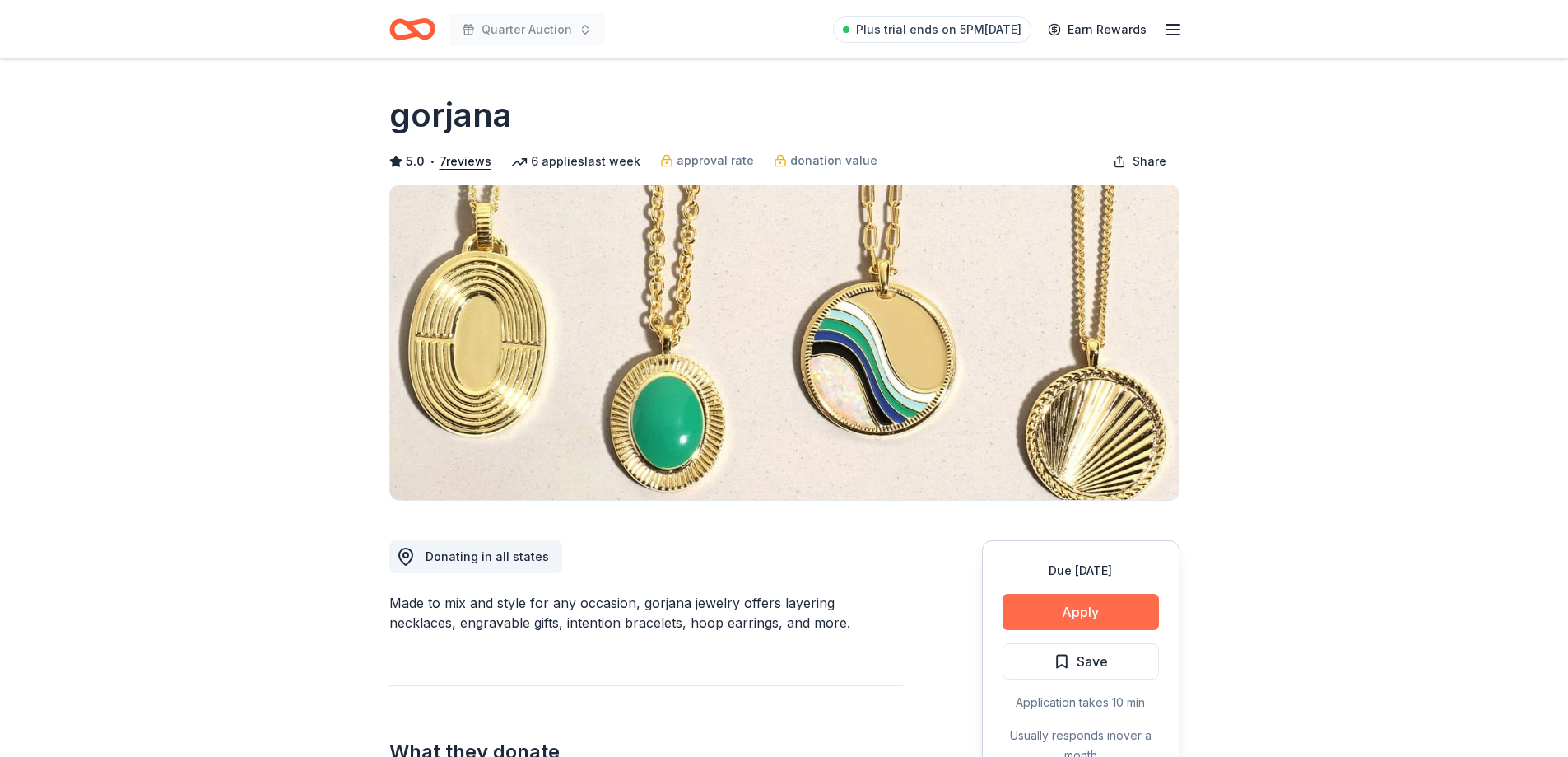
click at [1080, 611] on button "Apply" at bounding box center [1080, 612] width 156 height 36
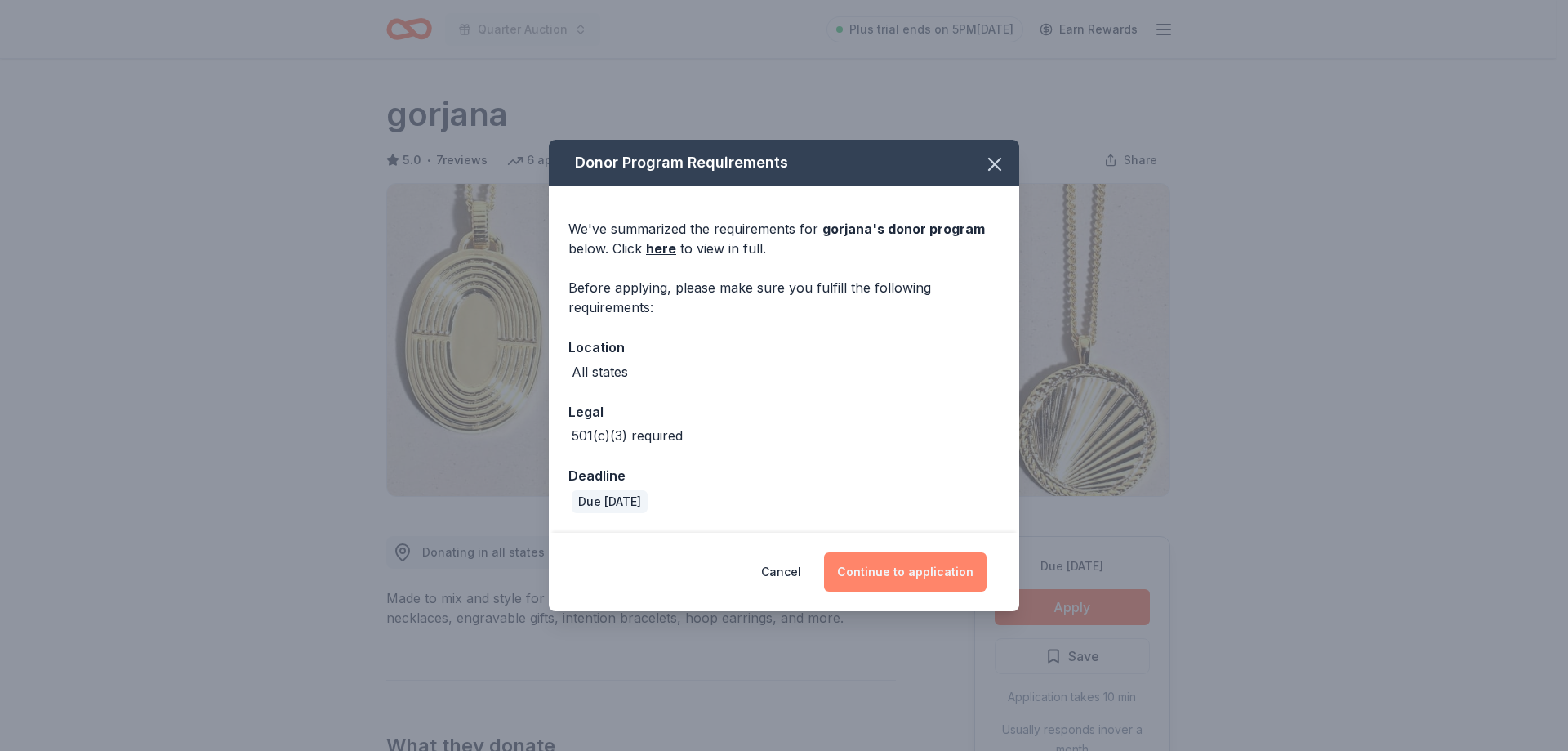
click at [912, 567] on button "Continue to application" at bounding box center [905, 572] width 163 height 39
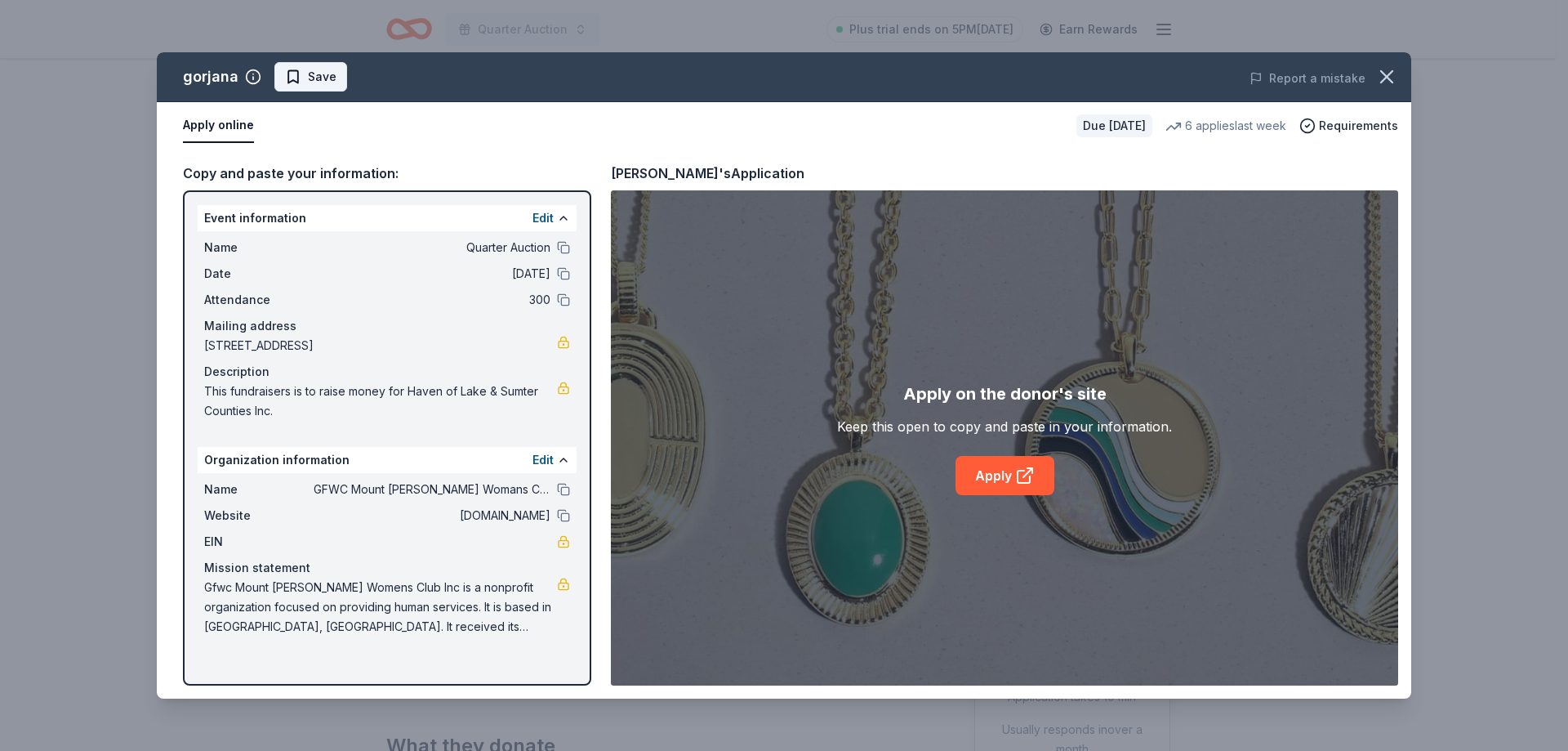
click at [311, 73] on span "Save" at bounding box center [321, 77] width 29 height 19
click at [1002, 470] on link "Apply" at bounding box center [1005, 476] width 99 height 39
